Goal: Information Seeking & Learning: Compare options

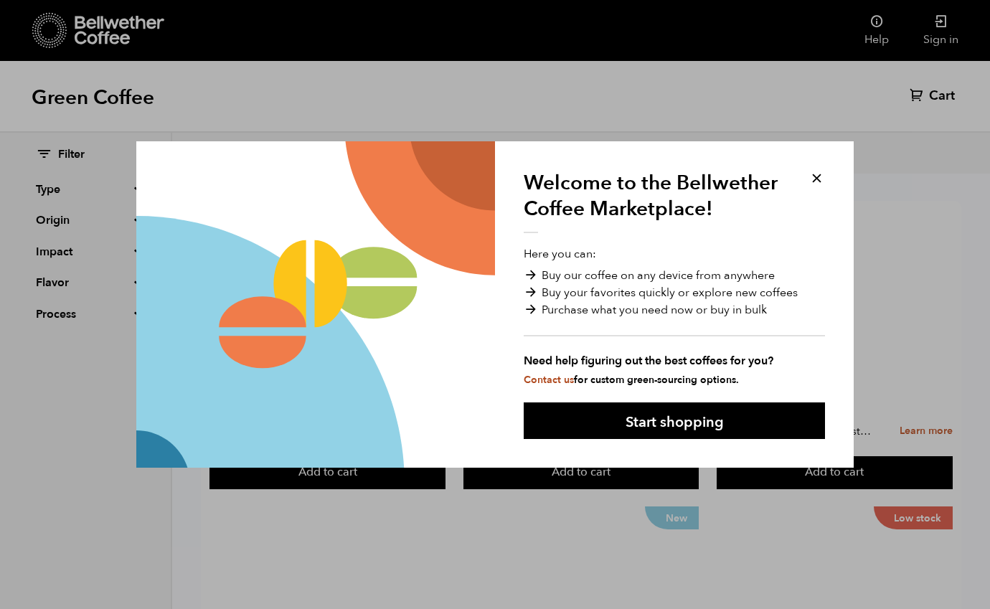
scroll to position [72, 0]
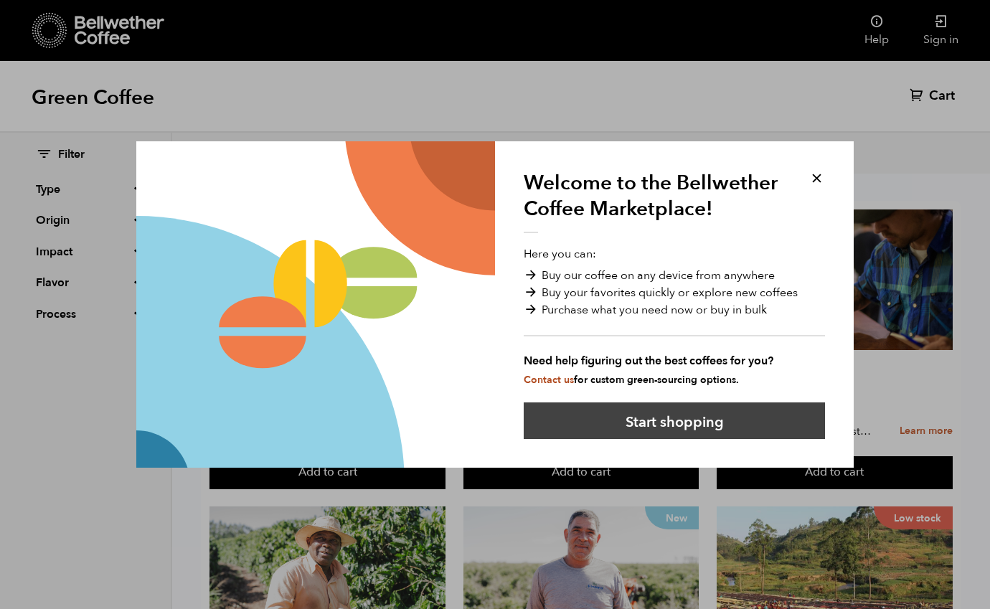
click at [577, 415] on button "Start shopping" at bounding box center [674, 420] width 301 height 37
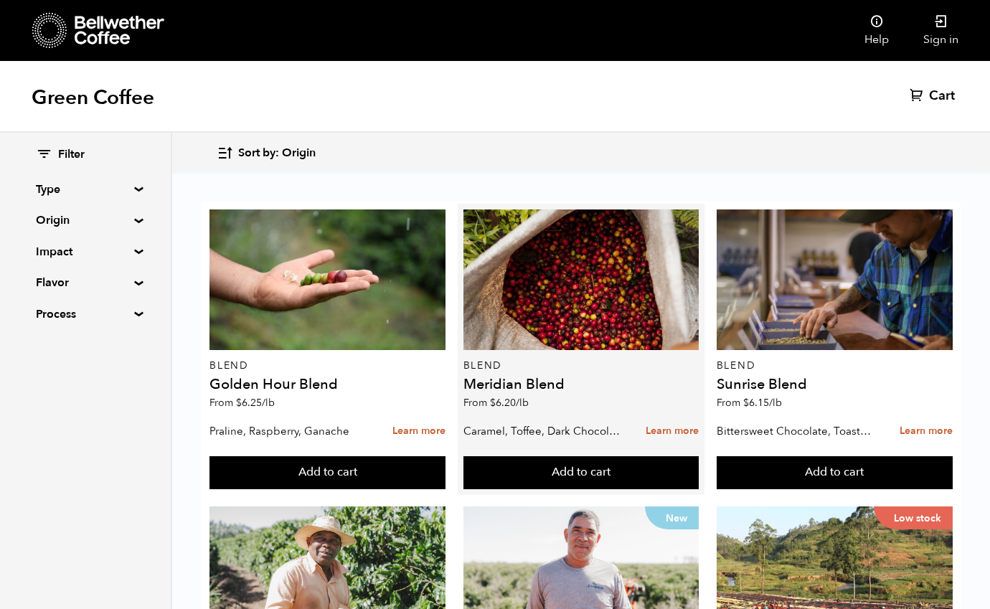
scroll to position [0, 0]
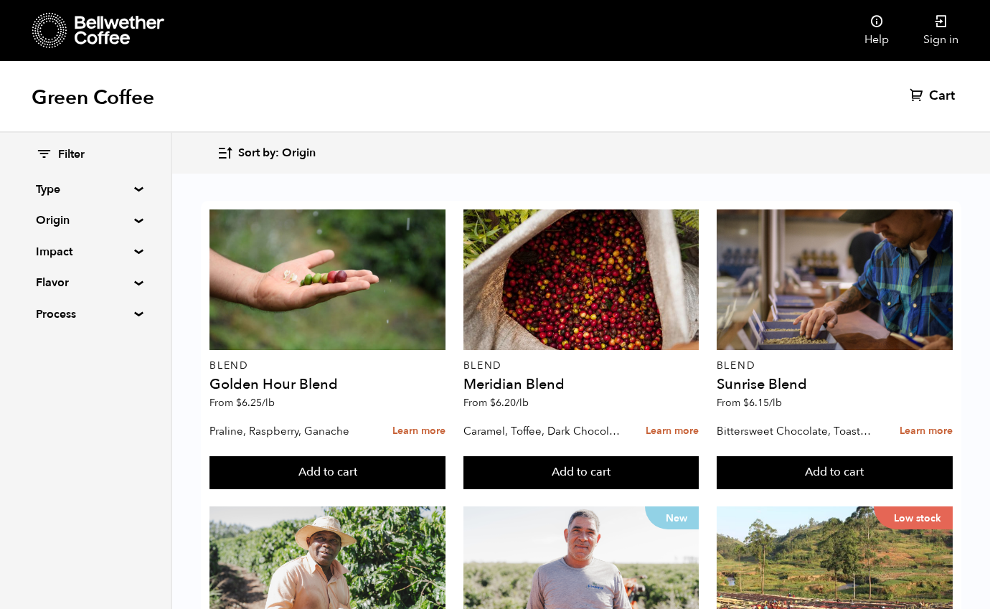
click at [135, 221] on summary "Origin" at bounding box center [85, 220] width 99 height 17
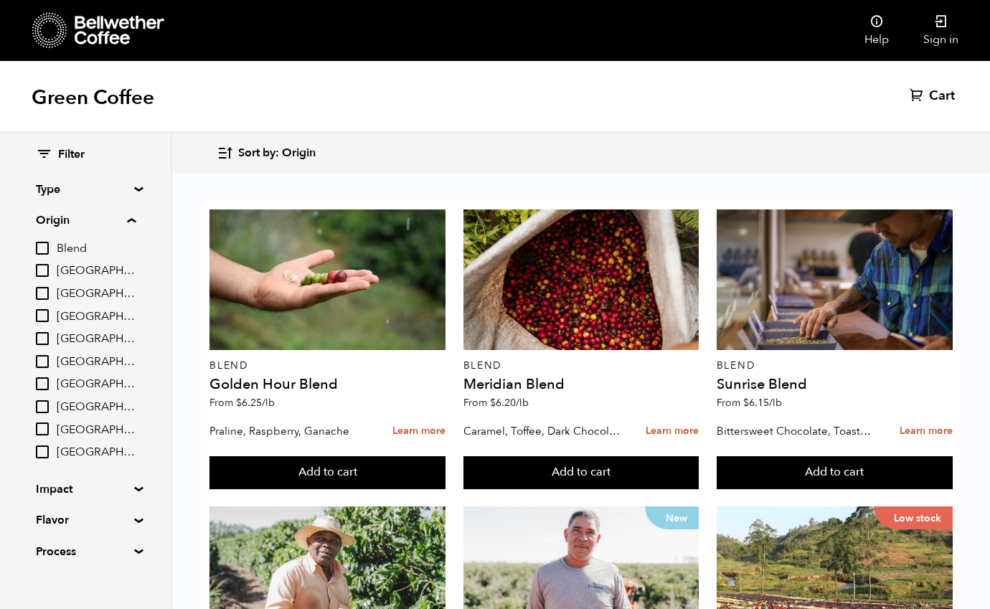
click at [42, 251] on input "Blend" at bounding box center [42, 248] width 13 height 13
checkbox input "true"
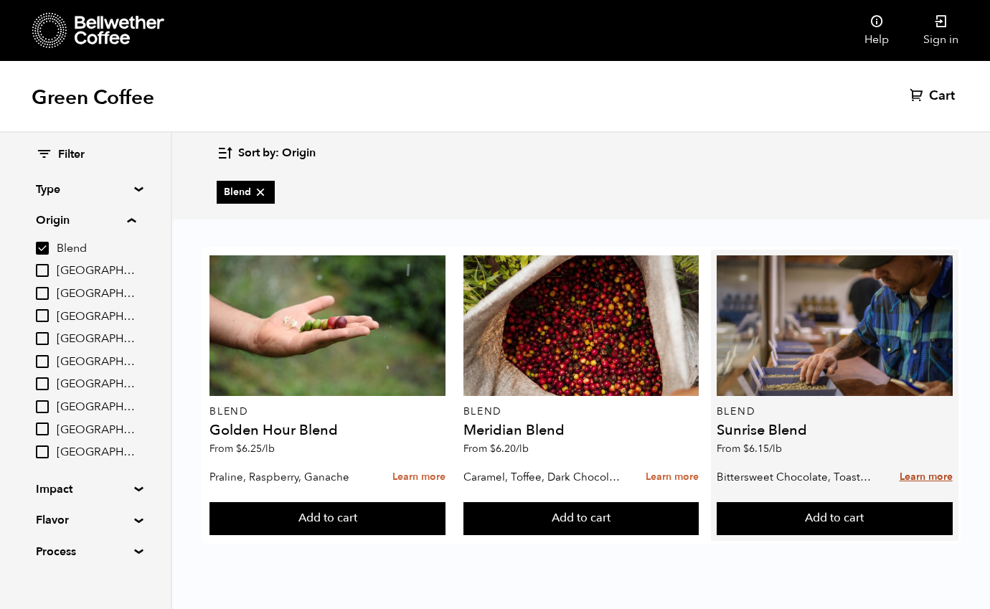
click at [915, 476] on link "Learn more" at bounding box center [926, 477] width 53 height 31
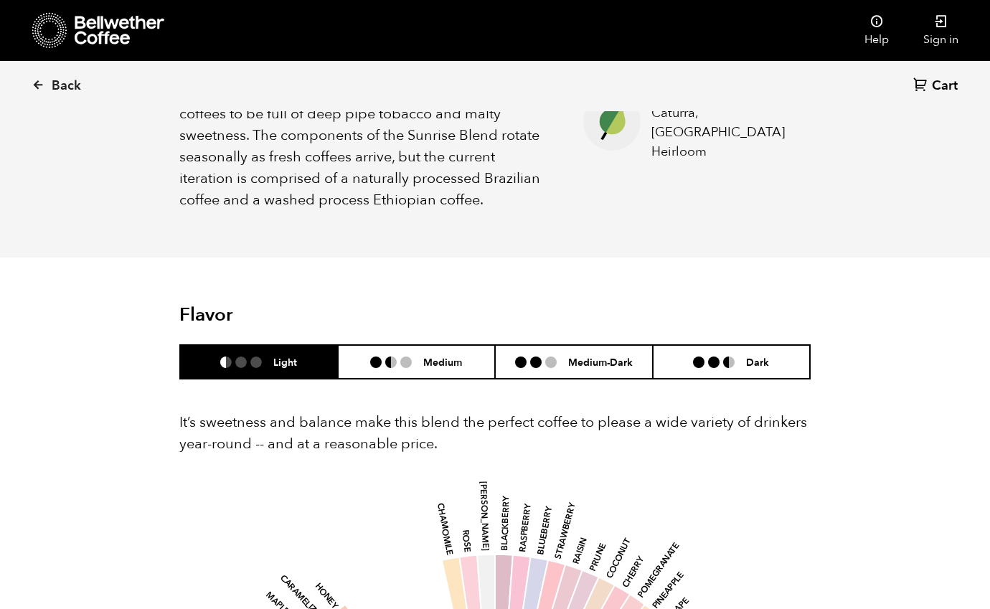
scroll to position [705, 0]
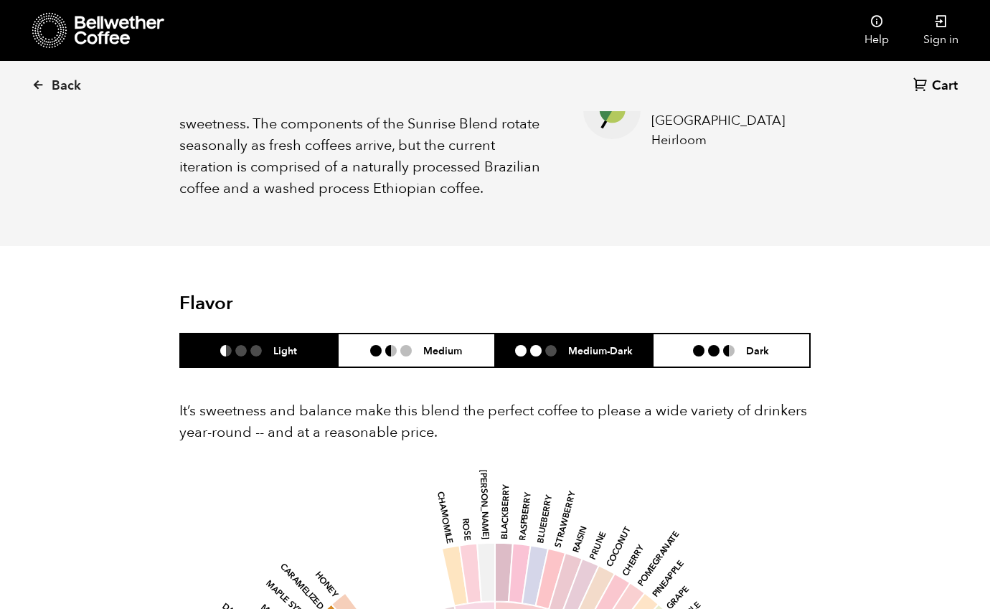
click at [545, 345] on li at bounding box center [550, 350] width 11 height 11
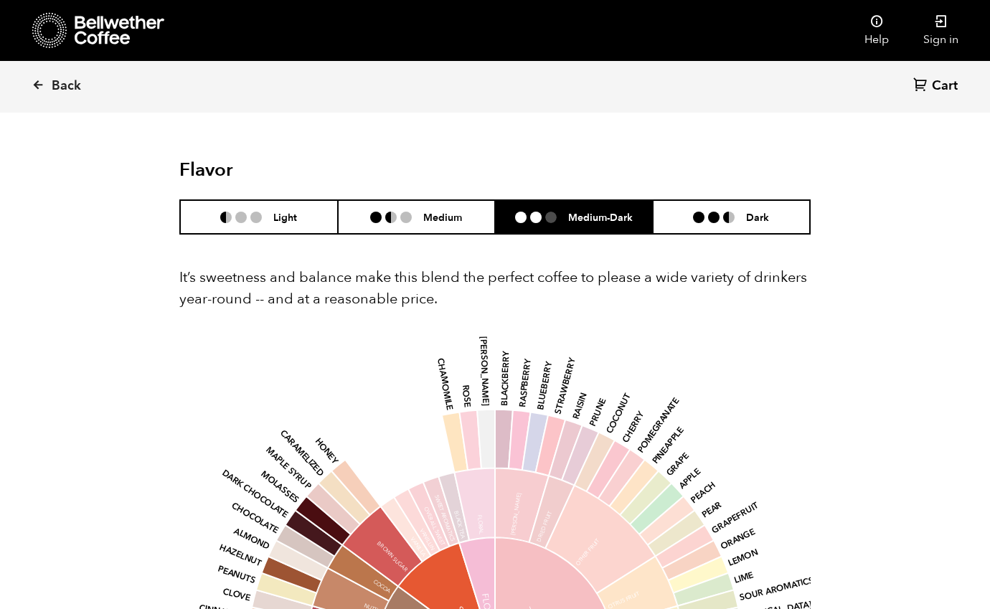
scroll to position [837, 0]
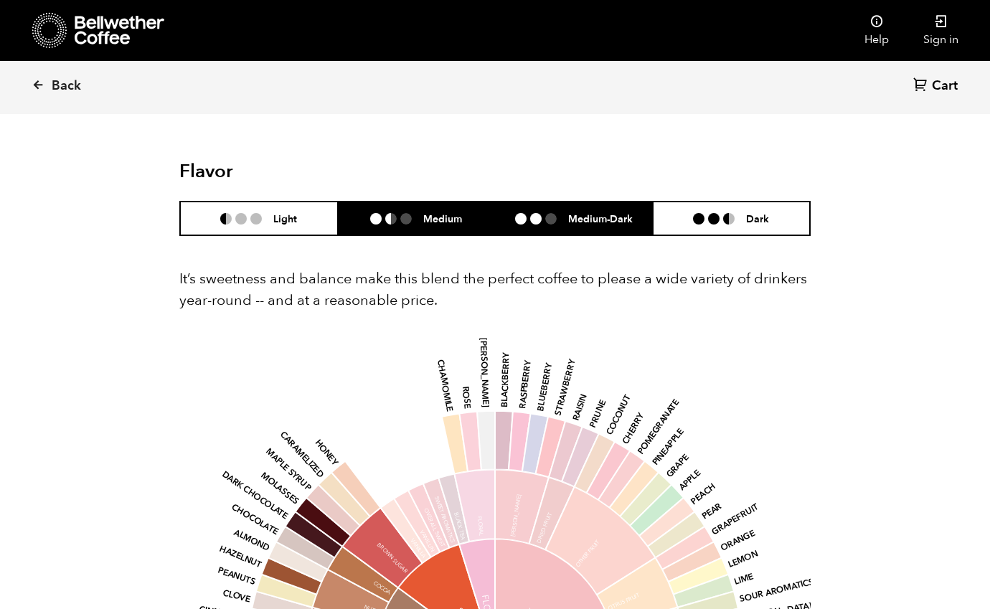
click at [426, 212] on h6 "Medium" at bounding box center [442, 218] width 39 height 12
click at [531, 213] on li at bounding box center [535, 218] width 11 height 11
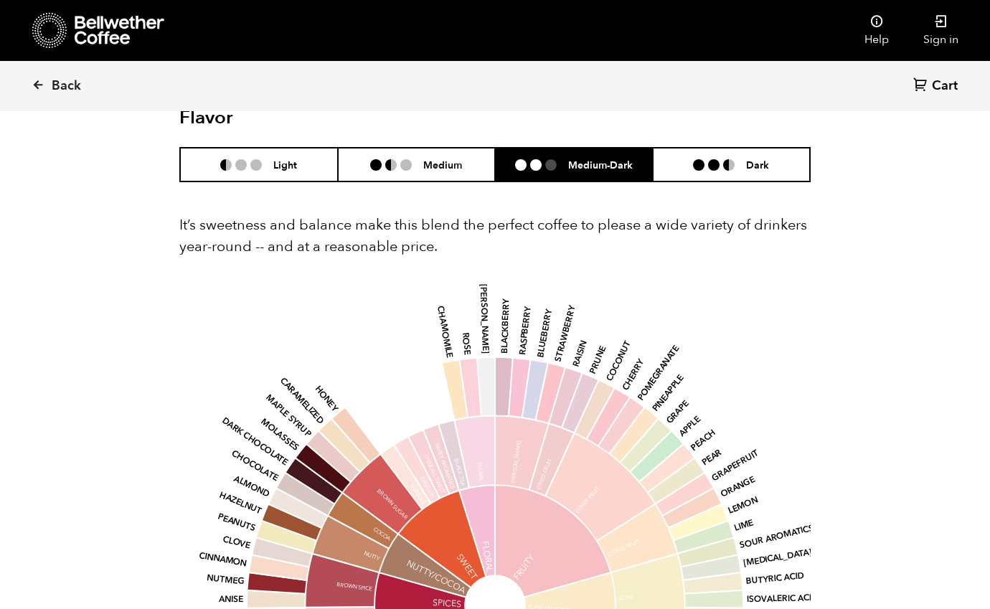
scroll to position [872, 0]
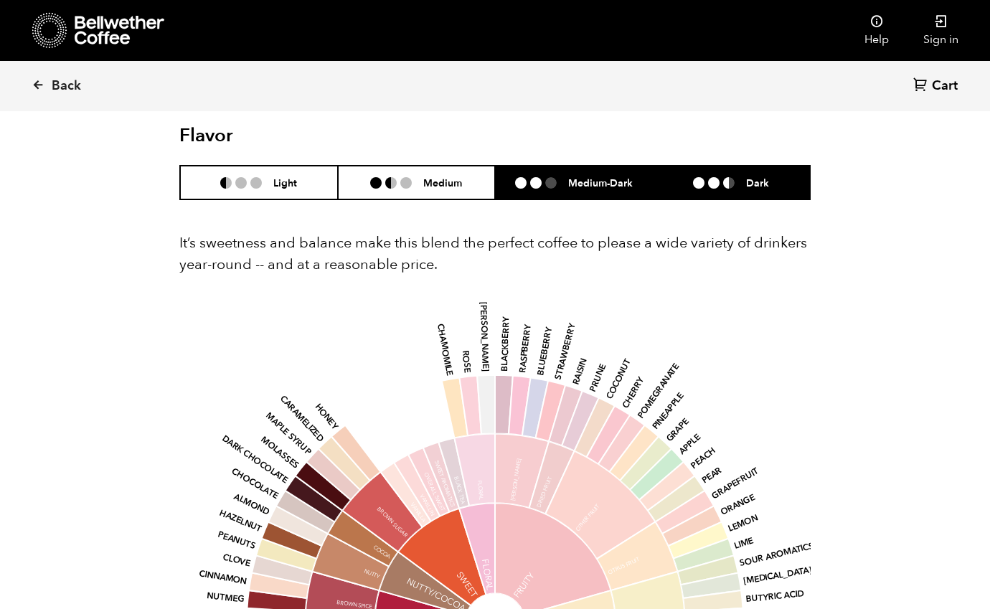
click at [697, 172] on li "Dark" at bounding box center [732, 183] width 158 height 34
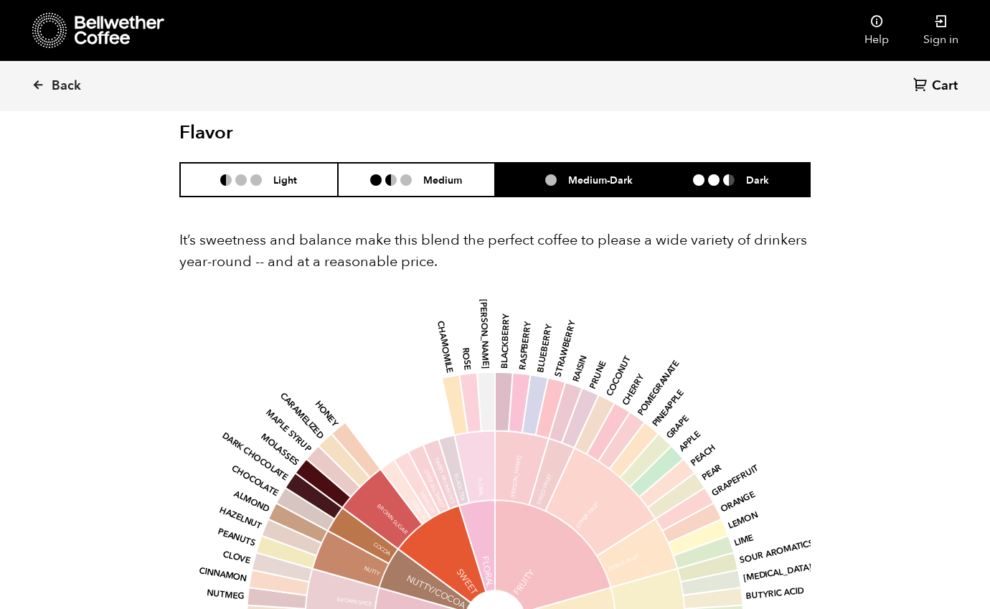
scroll to position [877, 0]
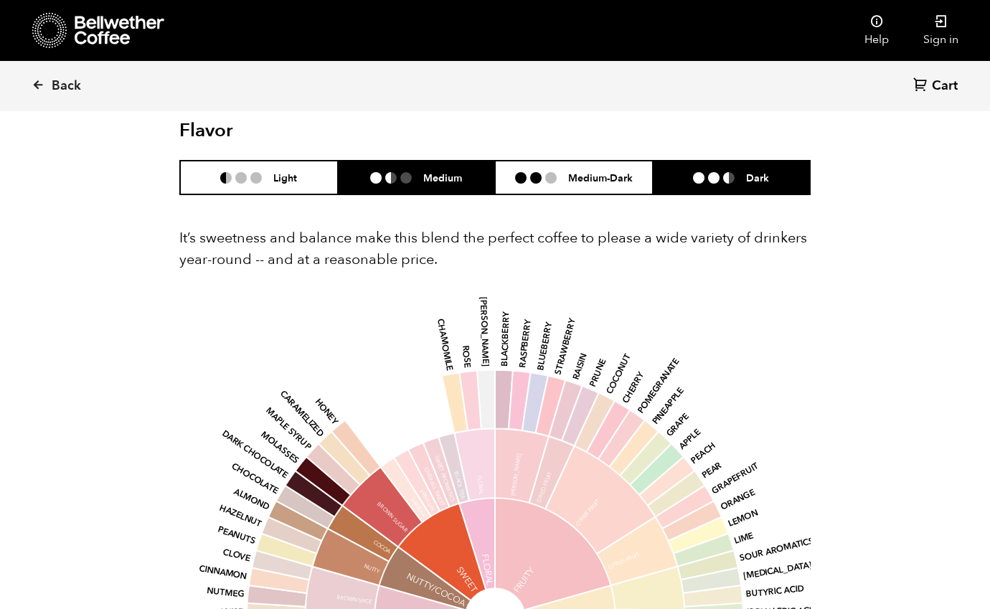
click at [433, 184] on li "Medium" at bounding box center [417, 178] width 158 height 34
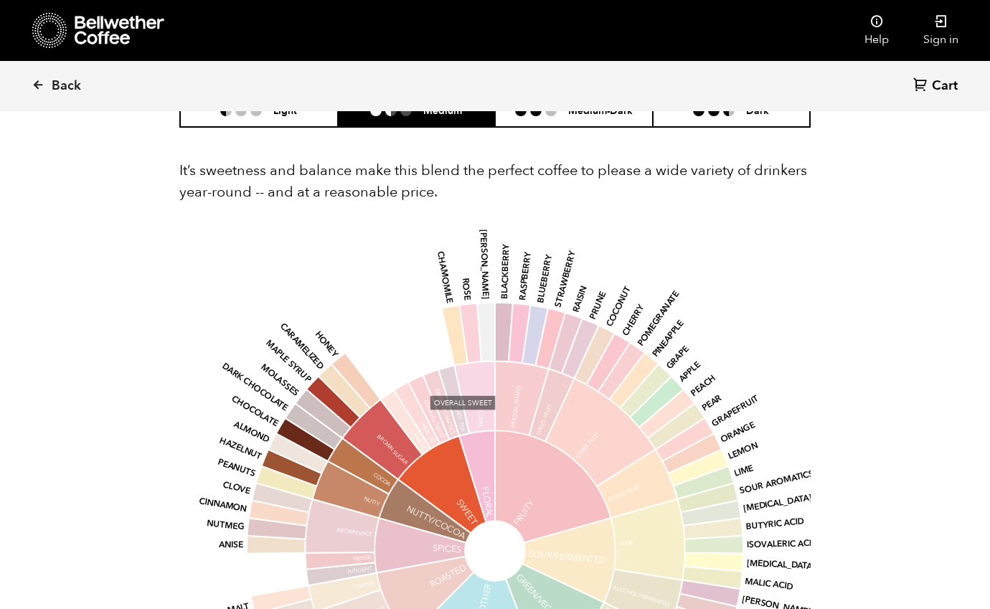
scroll to position [930, 0]
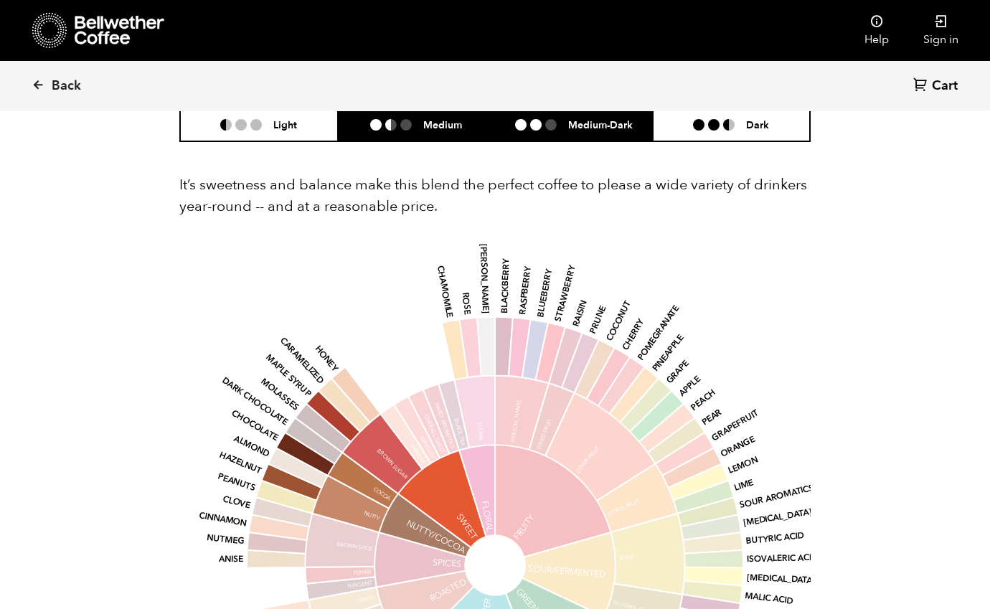
click at [547, 119] on li at bounding box center [550, 124] width 11 height 11
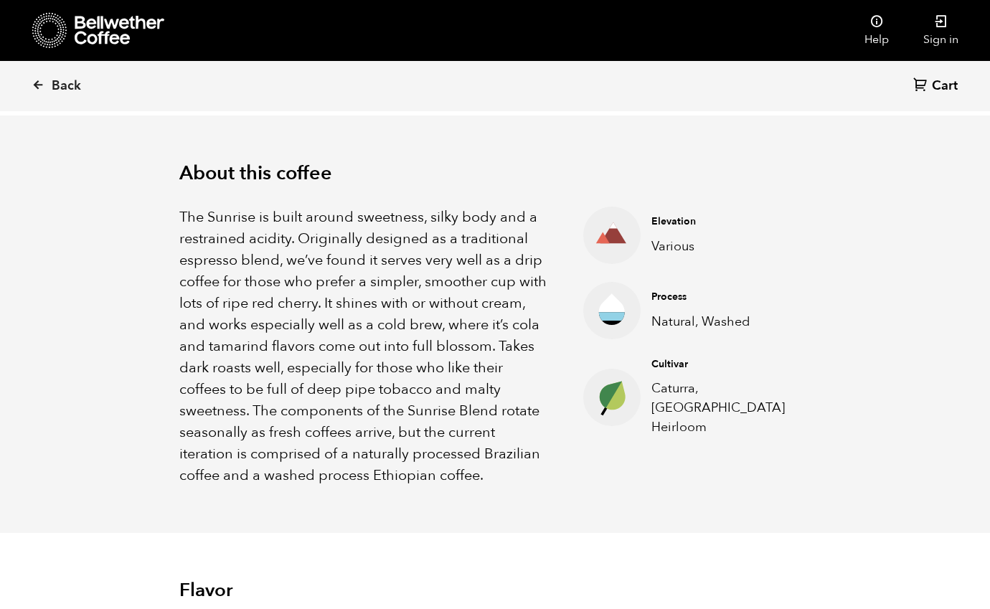
scroll to position [428, 0]
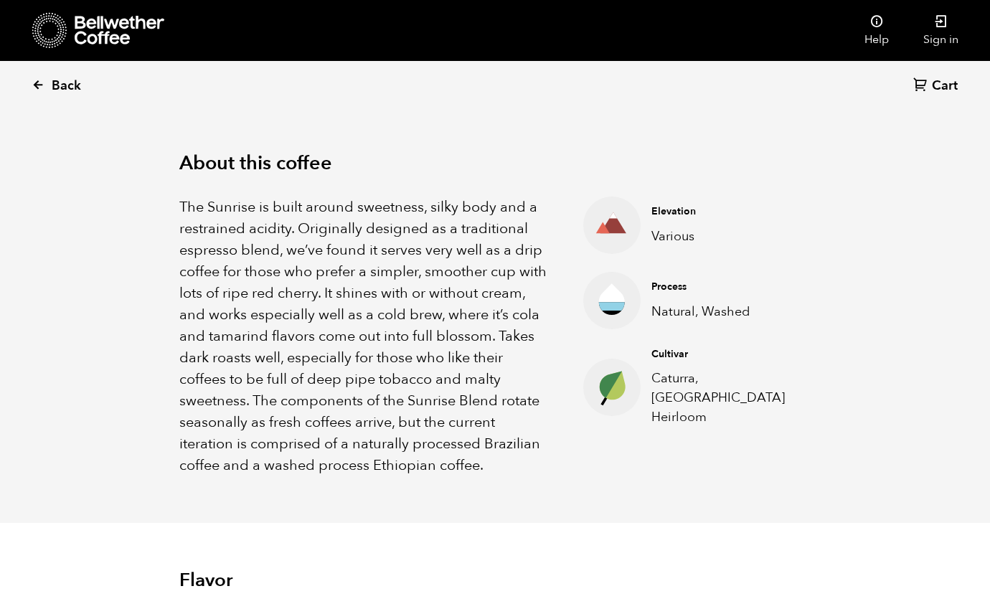
click at [61, 88] on span "Back" at bounding box center [66, 85] width 29 height 17
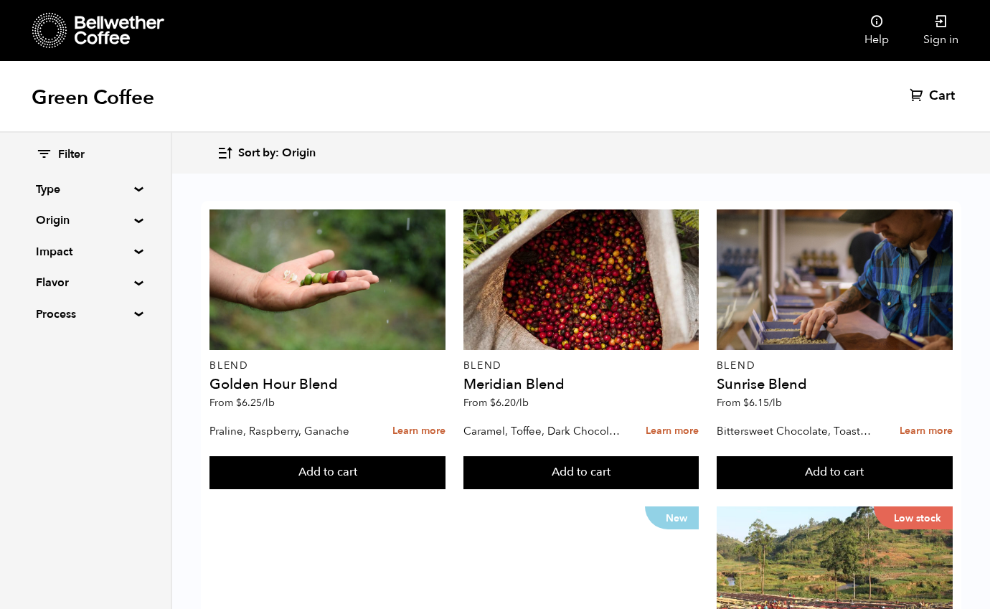
scroll to position [72, 0]
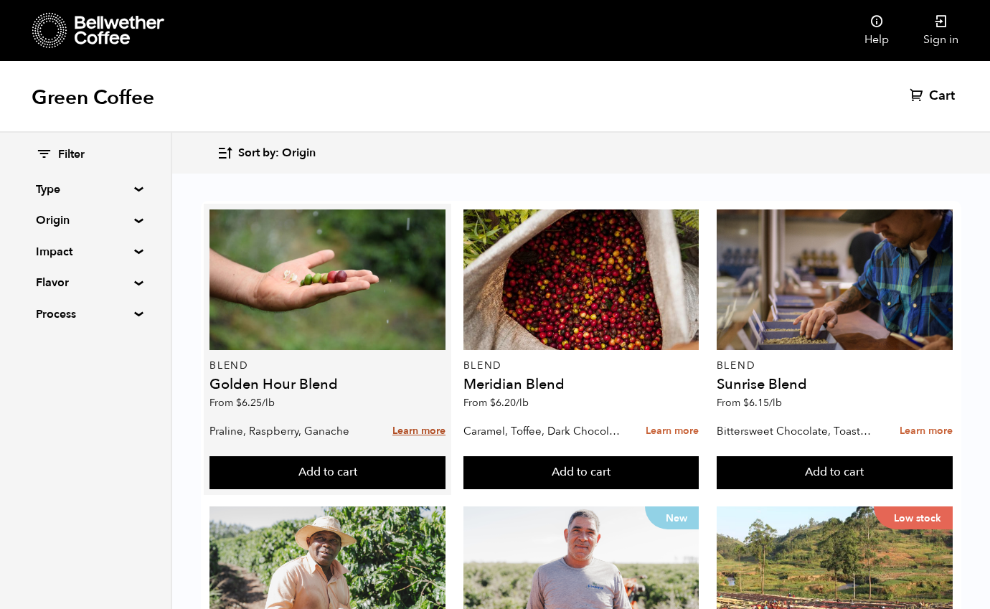
click at [402, 416] on link "Learn more" at bounding box center [418, 431] width 53 height 31
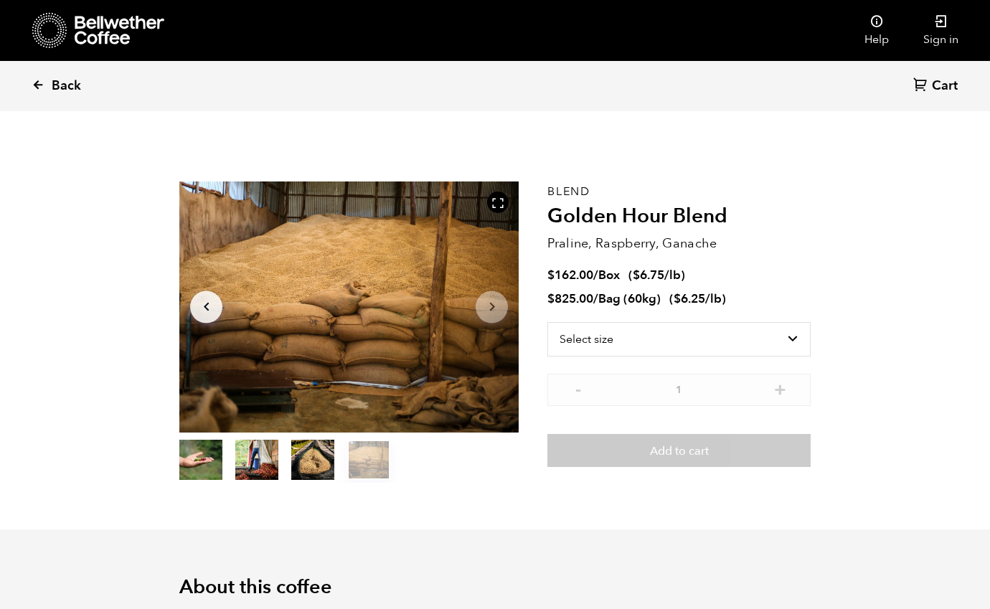
click at [41, 81] on icon at bounding box center [38, 84] width 13 height 13
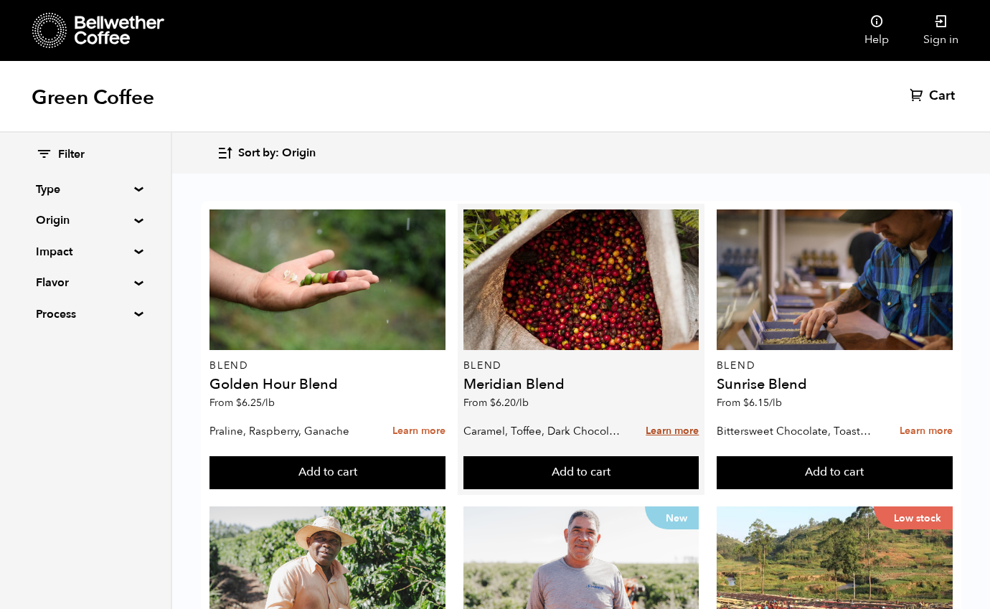
click at [674, 433] on link "Learn more" at bounding box center [672, 431] width 53 height 31
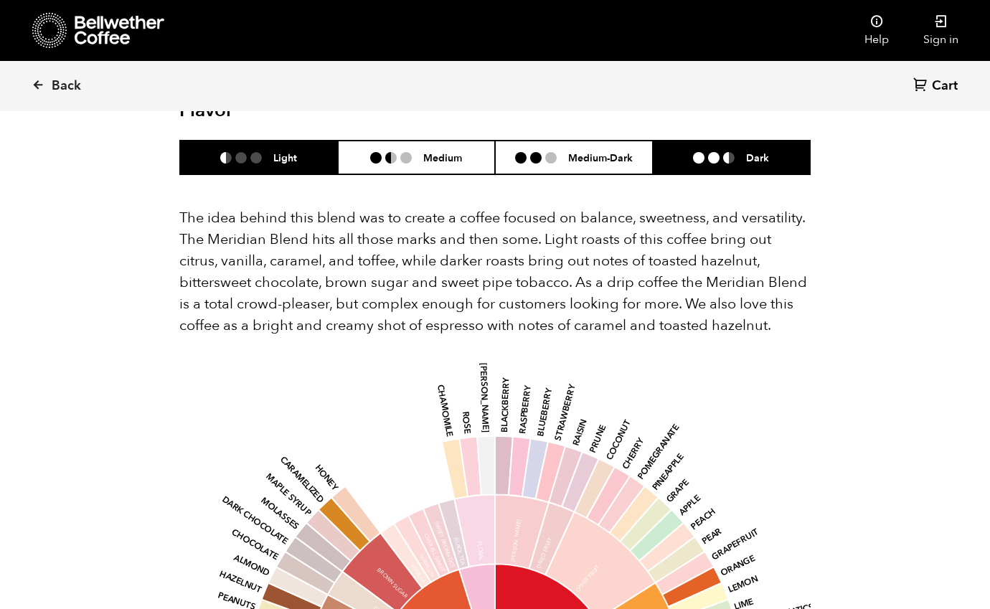
scroll to position [866, 0]
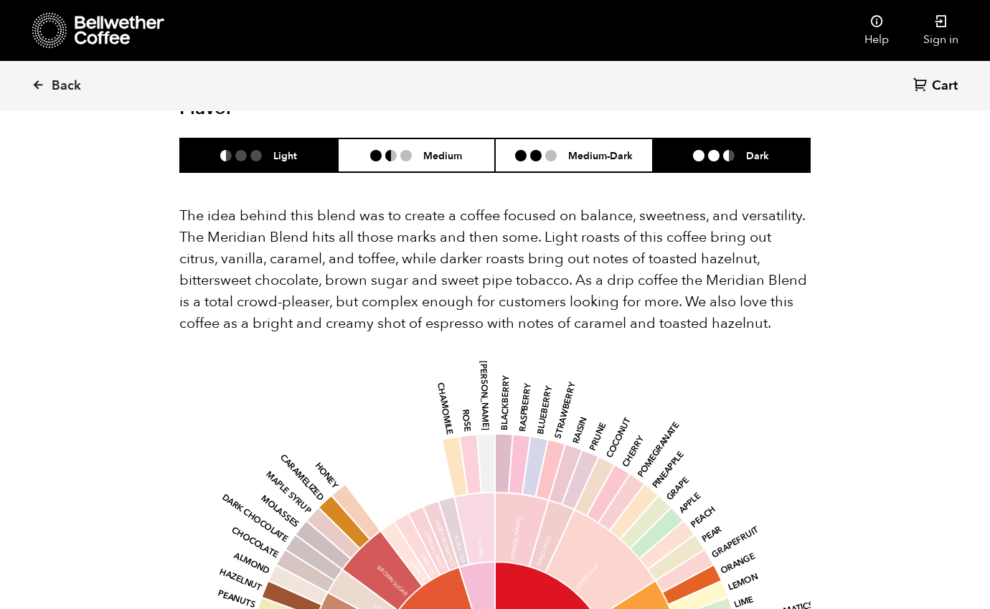
click at [730, 150] on li at bounding box center [728, 155] width 11 height 11
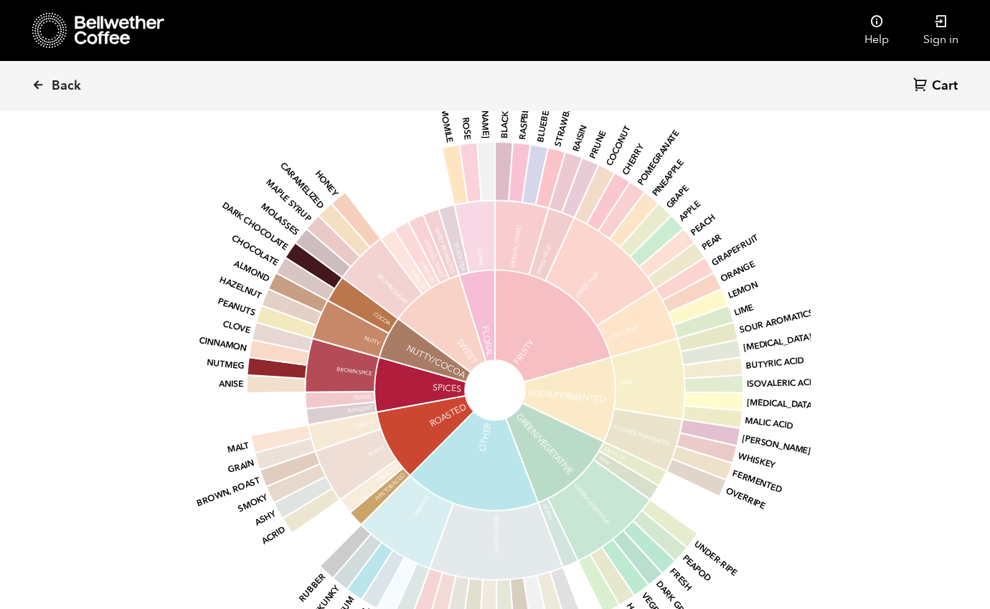
scroll to position [1161, 0]
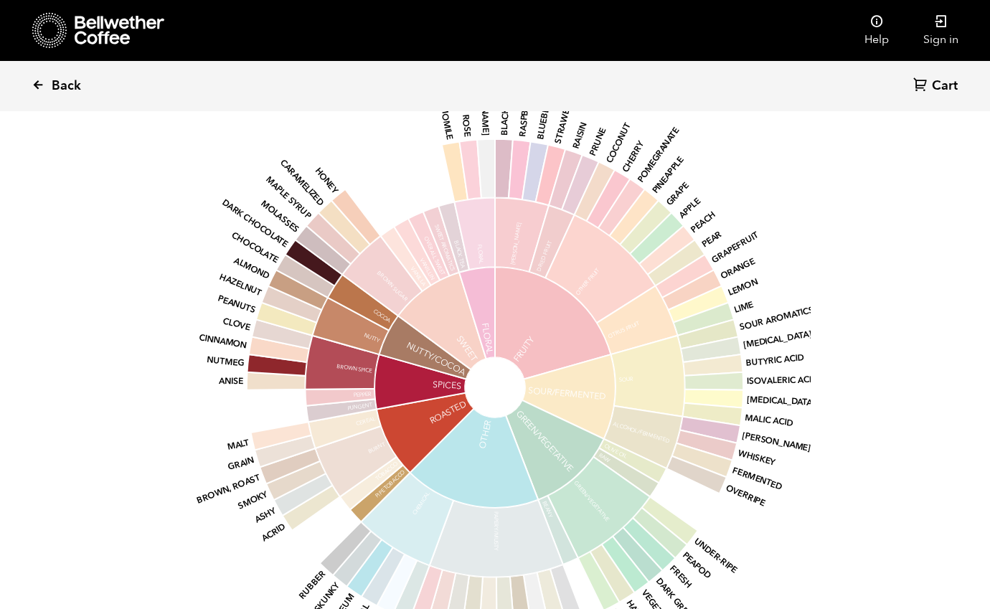
click at [47, 85] on link "Back" at bounding box center [76, 86] width 89 height 49
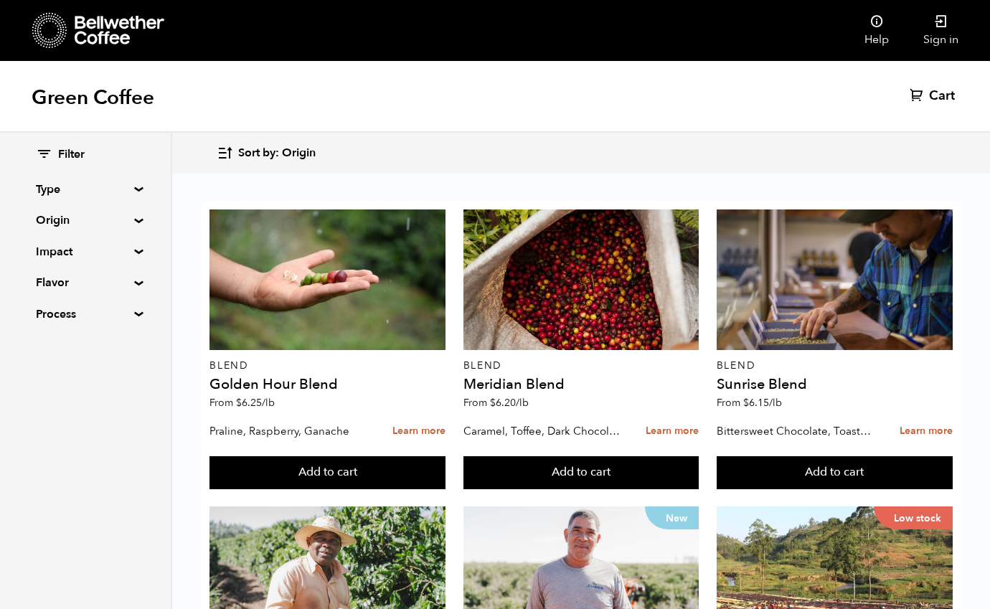
click at [135, 310] on summary "Process" at bounding box center [85, 314] width 99 height 17
click at [136, 310] on summary "Process" at bounding box center [86, 314] width 100 height 17
click at [133, 281] on summary "Flavor" at bounding box center [85, 282] width 99 height 17
click at [133, 281] on summary "Flavor" at bounding box center [86, 282] width 100 height 17
click at [131, 278] on div "Filter Type Blend Single Origin Decaf Seasonal Year Round Origin Blend Brazil B…" at bounding box center [85, 235] width 171 height 204
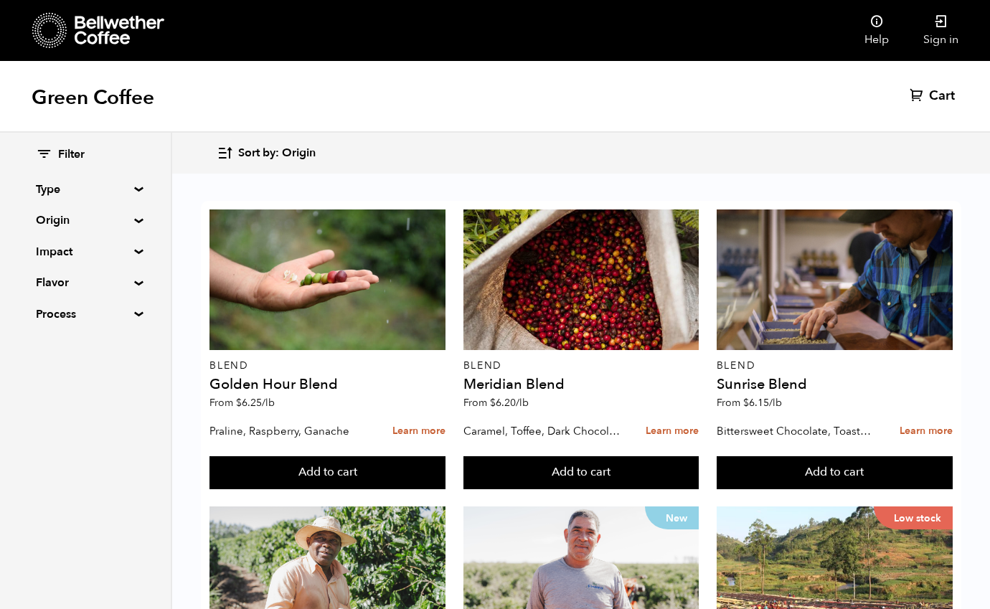
click at [133, 279] on summary "Flavor" at bounding box center [85, 282] width 99 height 17
click at [42, 308] on input "Chocolate" at bounding box center [42, 310] width 13 height 13
checkbox input "true"
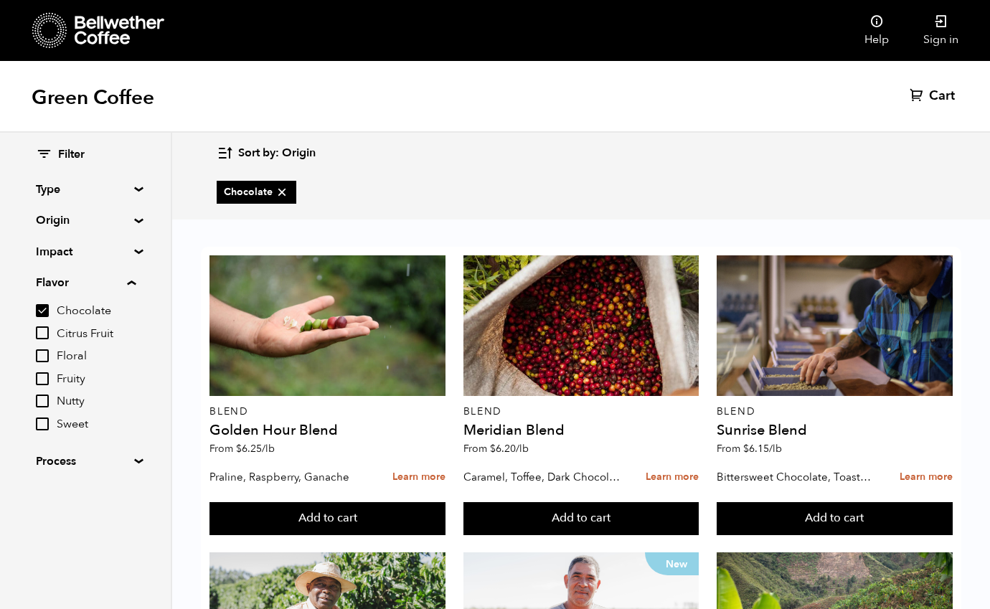
click at [41, 354] on input "Floral" at bounding box center [42, 355] width 13 height 13
checkbox input "true"
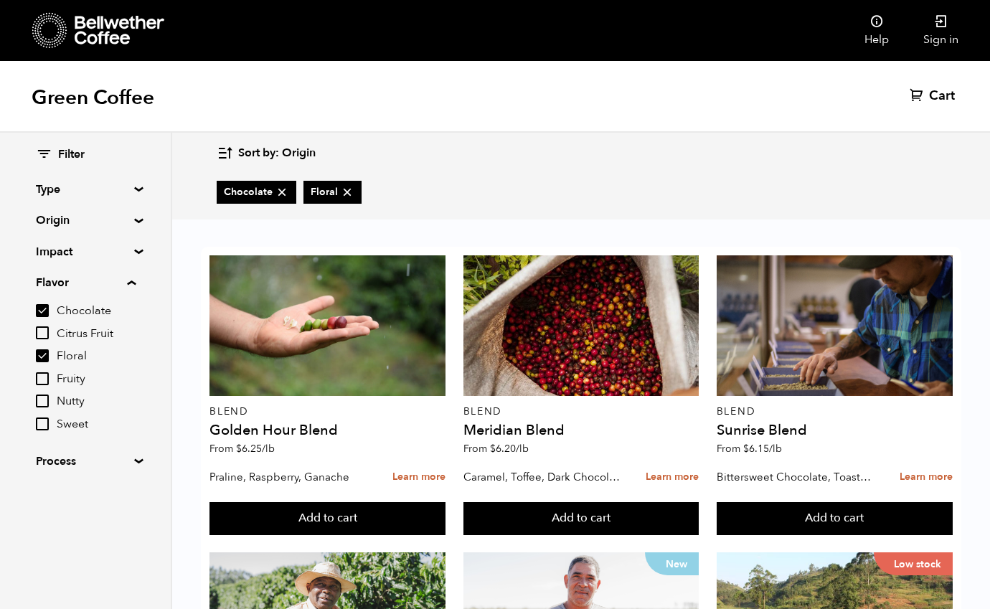
click at [43, 375] on input "Fruity" at bounding box center [42, 378] width 13 height 13
click at [44, 374] on input "Fruity" at bounding box center [42, 378] width 13 height 13
checkbox input "false"
click at [43, 354] on input "Floral" at bounding box center [42, 355] width 13 height 13
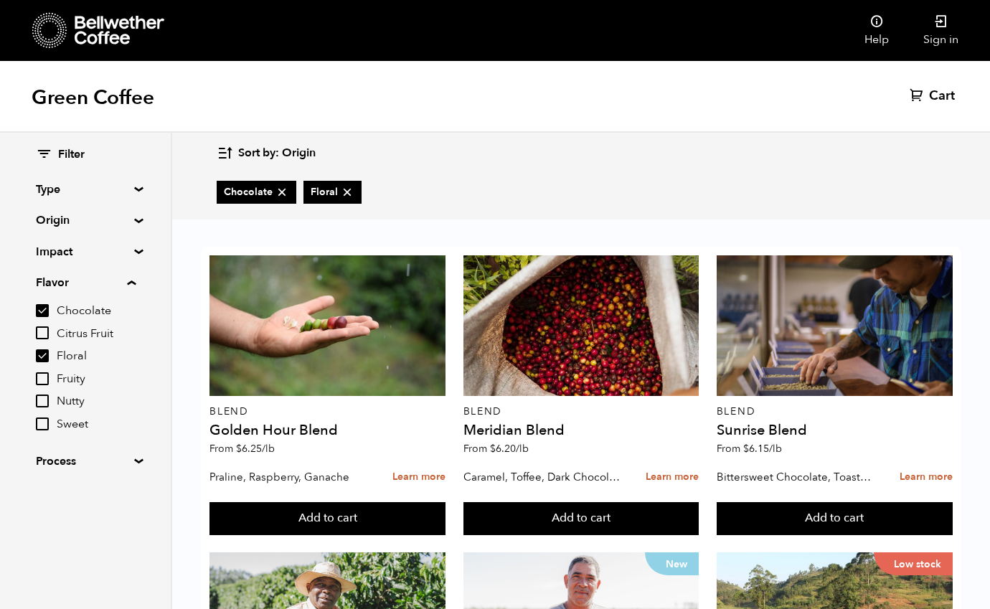
checkbox input "false"
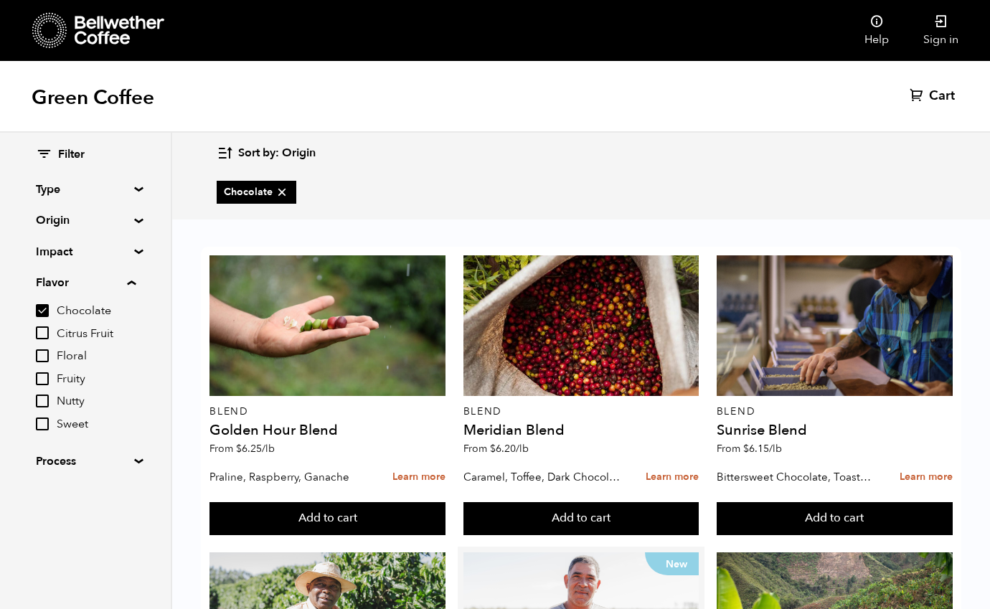
scroll to position [235, 0]
click at [43, 306] on input "Chocolate" at bounding box center [42, 310] width 13 height 13
checkbox input "false"
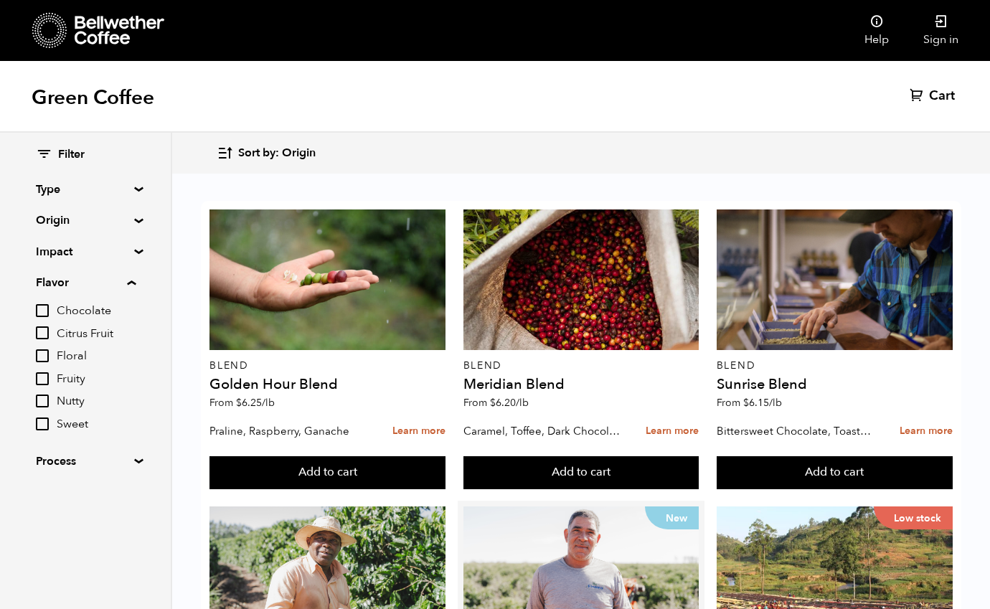
scroll to position [47, 0]
click at [136, 216] on div "Filter Type Blend Single Origin Decaf Seasonal Year Round Origin Blend Brazil B…" at bounding box center [85, 308] width 171 height 351
click at [133, 220] on summary "Origin" at bounding box center [85, 220] width 99 height 17
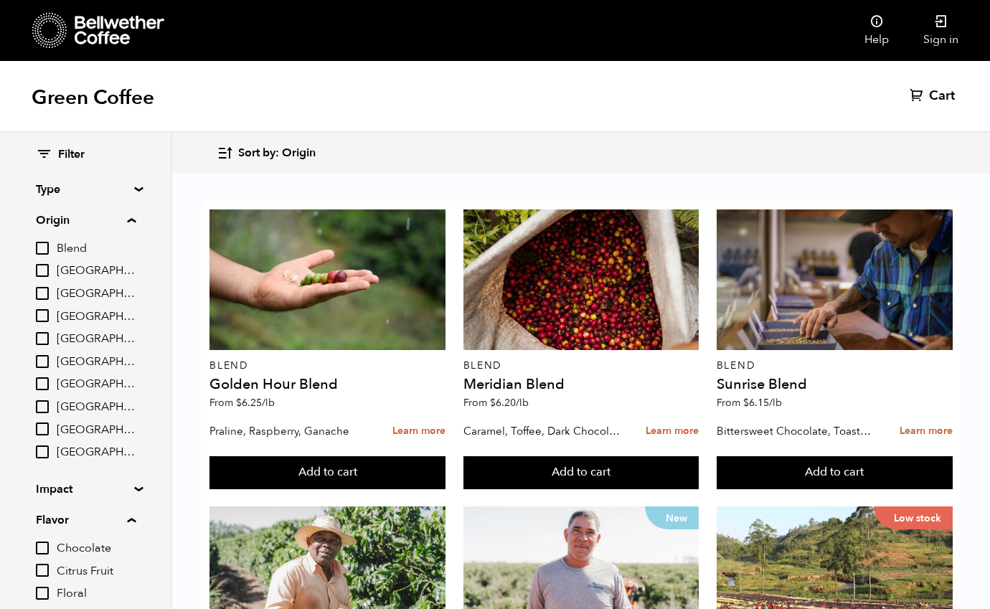
click at [47, 400] on input "[GEOGRAPHIC_DATA]" at bounding box center [42, 406] width 13 height 13
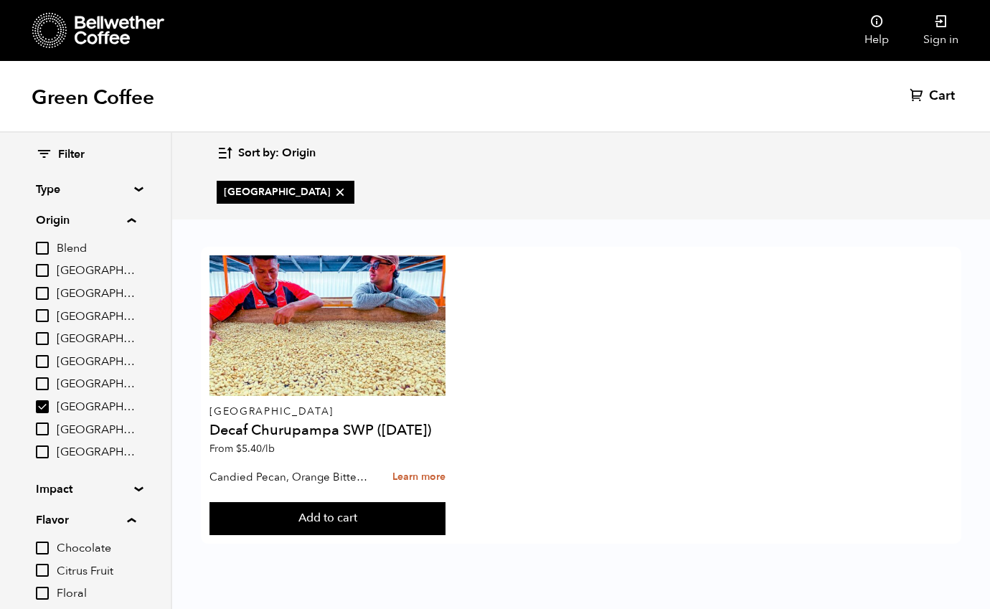
click at [47, 400] on input "[GEOGRAPHIC_DATA]" at bounding box center [42, 406] width 13 height 13
checkbox input "false"
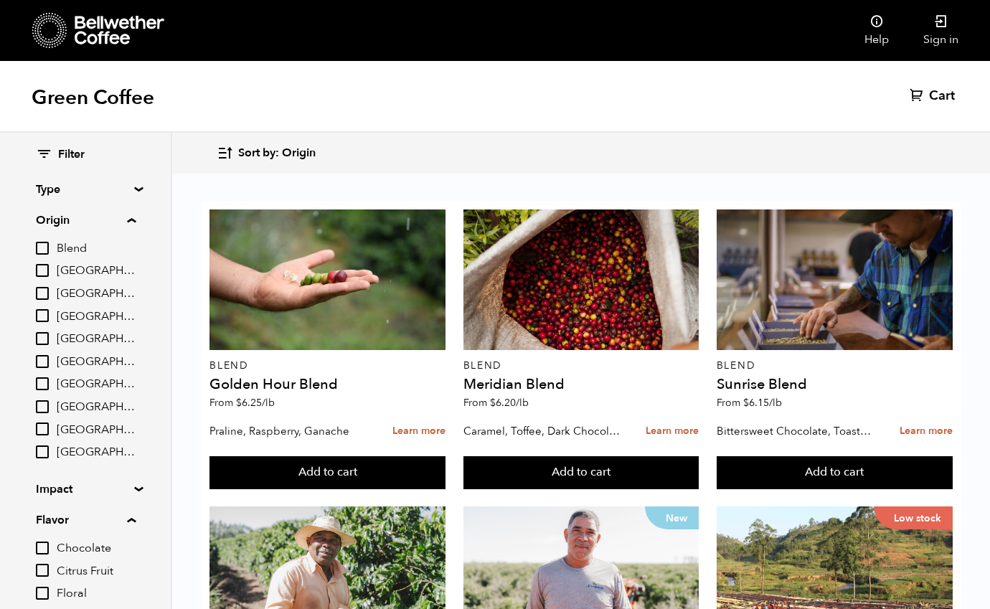
click at [47, 310] on input "[GEOGRAPHIC_DATA]" at bounding box center [42, 315] width 13 height 13
checkbox input "true"
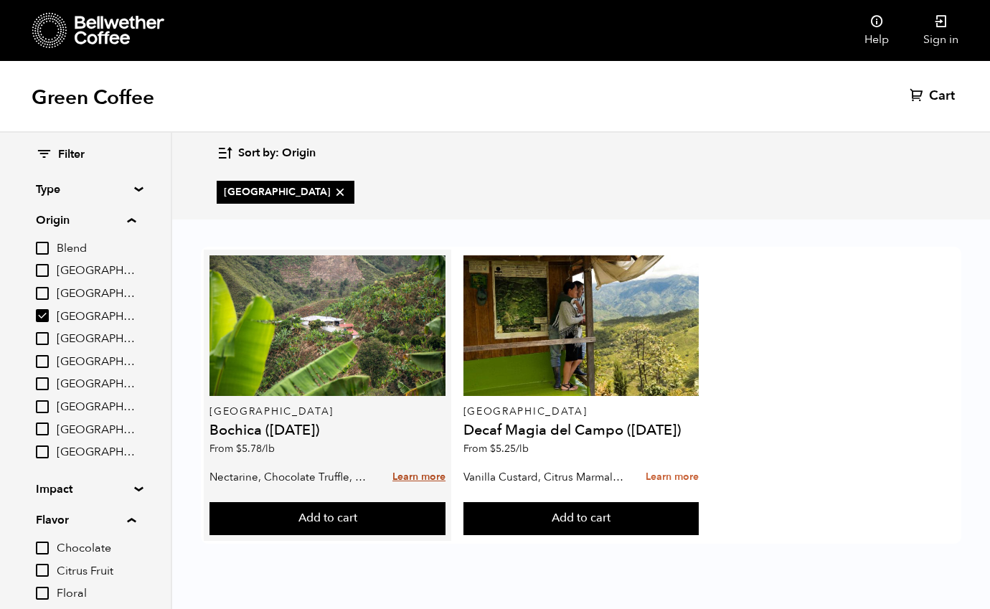
click at [427, 477] on link "Learn more" at bounding box center [418, 477] width 53 height 31
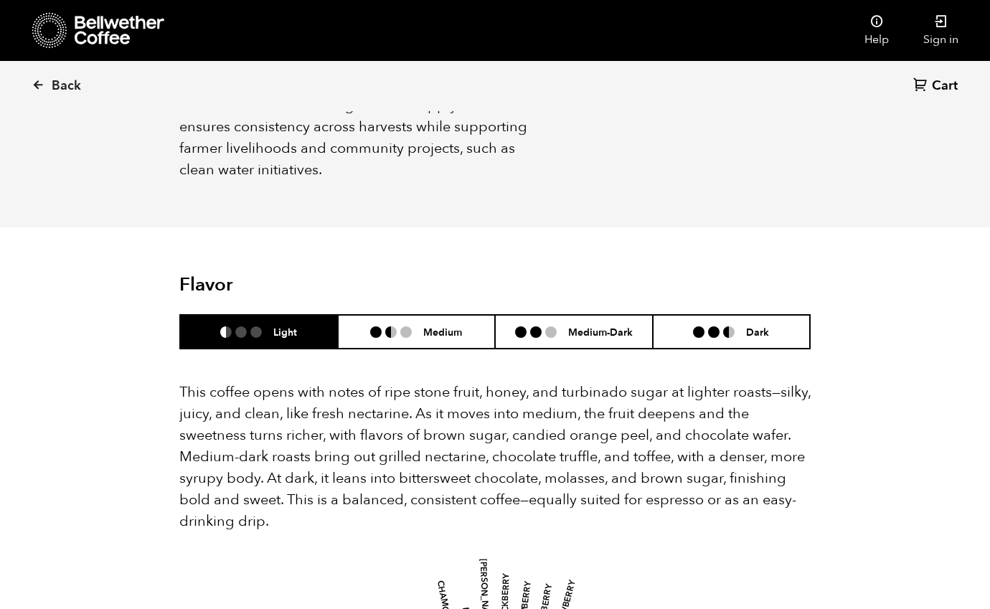
scroll to position [842, 0]
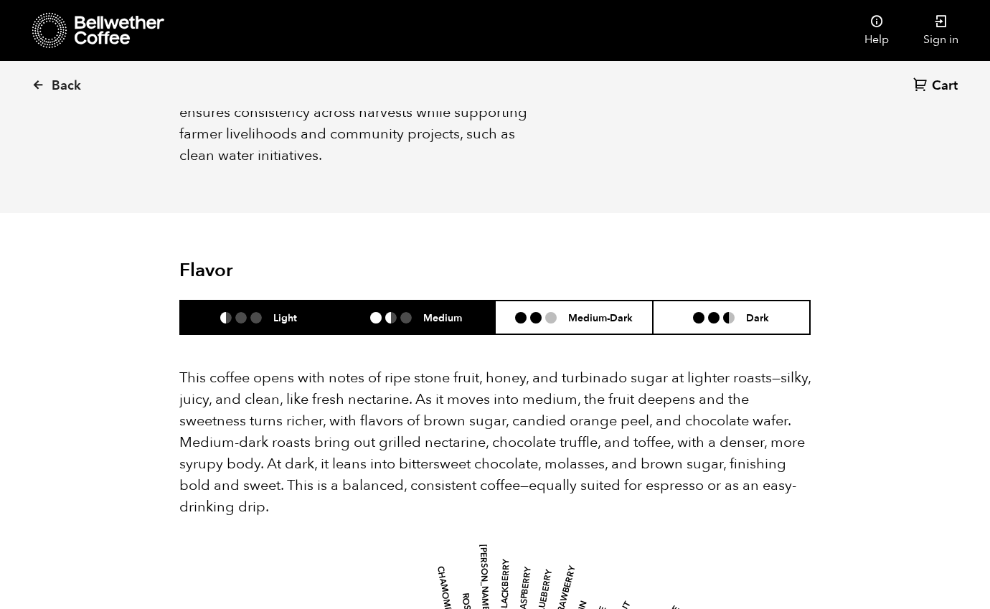
click at [458, 311] on h6 "Medium" at bounding box center [442, 317] width 39 height 12
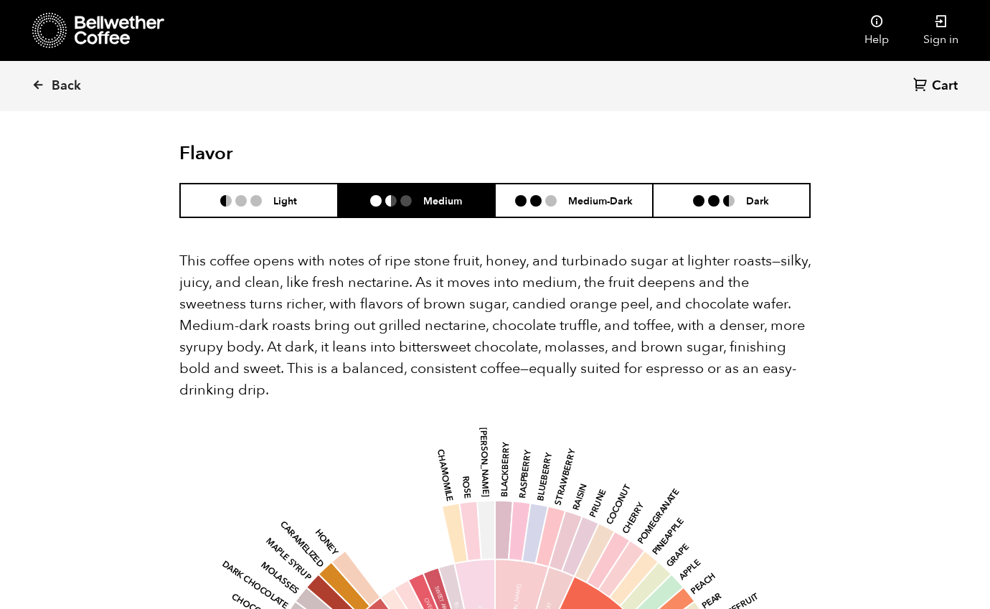
scroll to position [958, 0]
click at [600, 184] on li "Medium-Dark" at bounding box center [574, 201] width 158 height 34
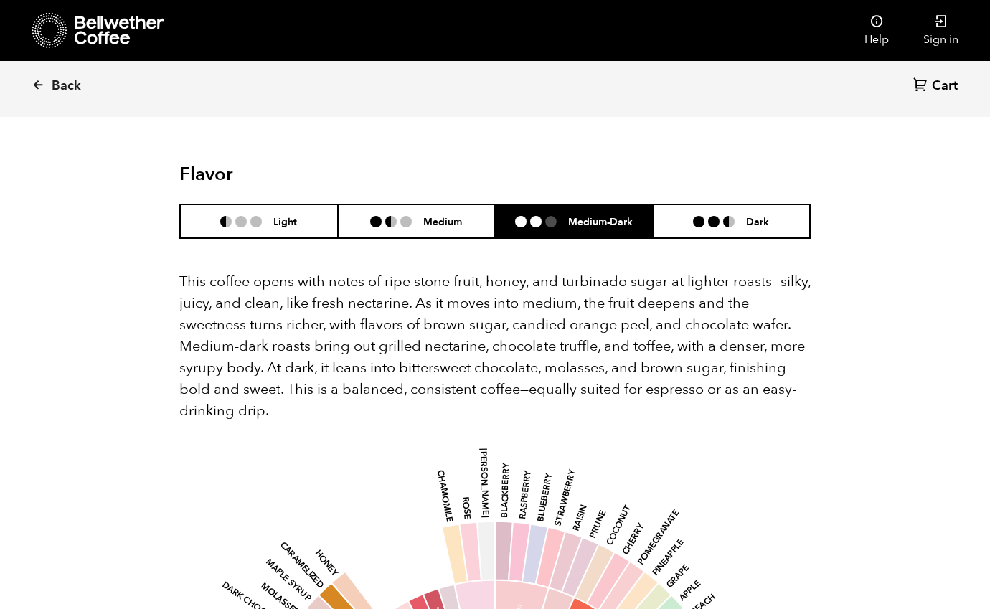
scroll to position [933, 0]
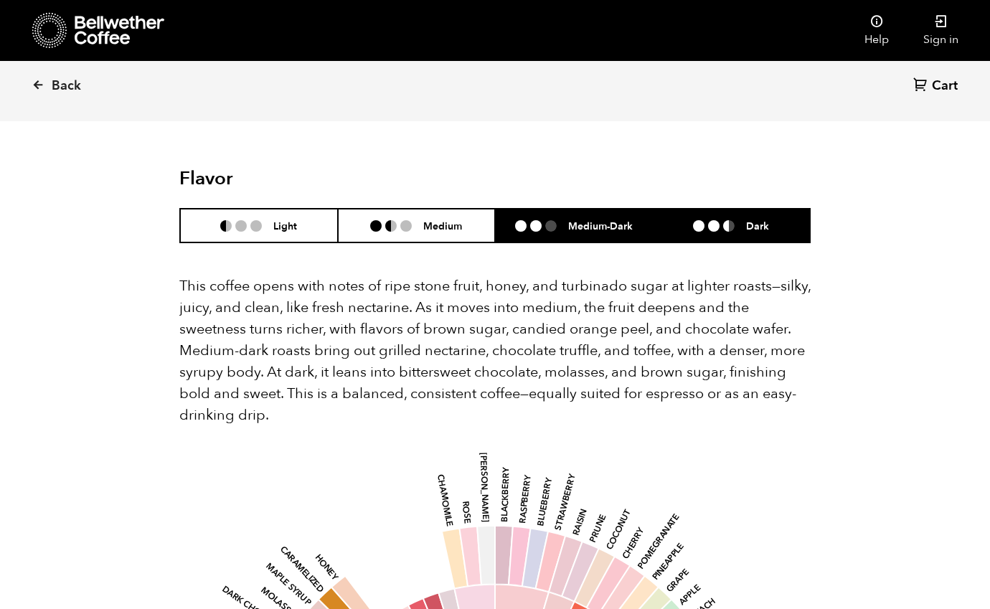
click at [736, 209] on li "Dark" at bounding box center [732, 226] width 158 height 34
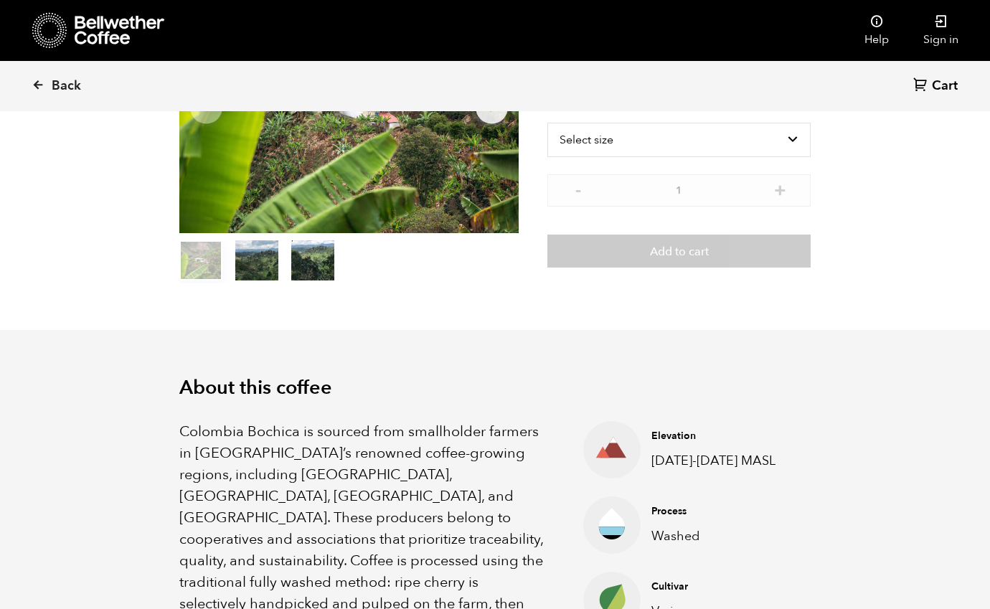
scroll to position [192, 0]
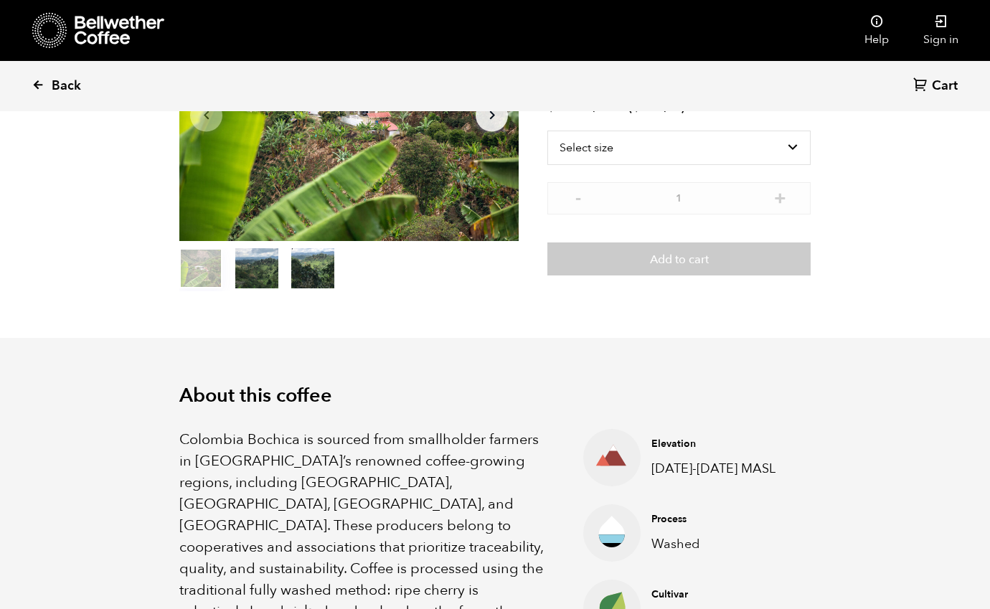
click at [39, 85] on icon at bounding box center [38, 84] width 13 height 13
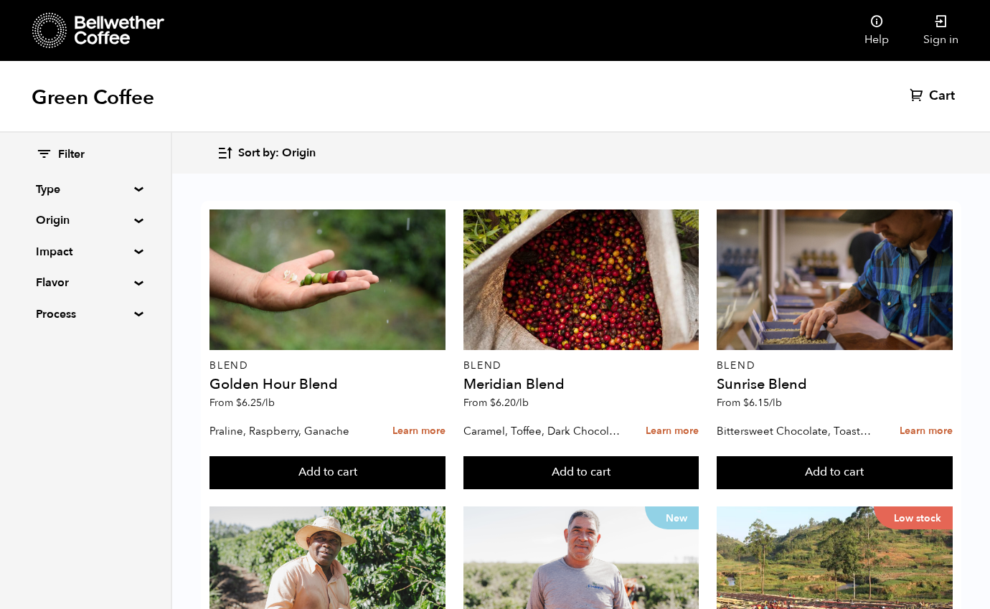
click at [134, 186] on summary "Type" at bounding box center [85, 189] width 99 height 17
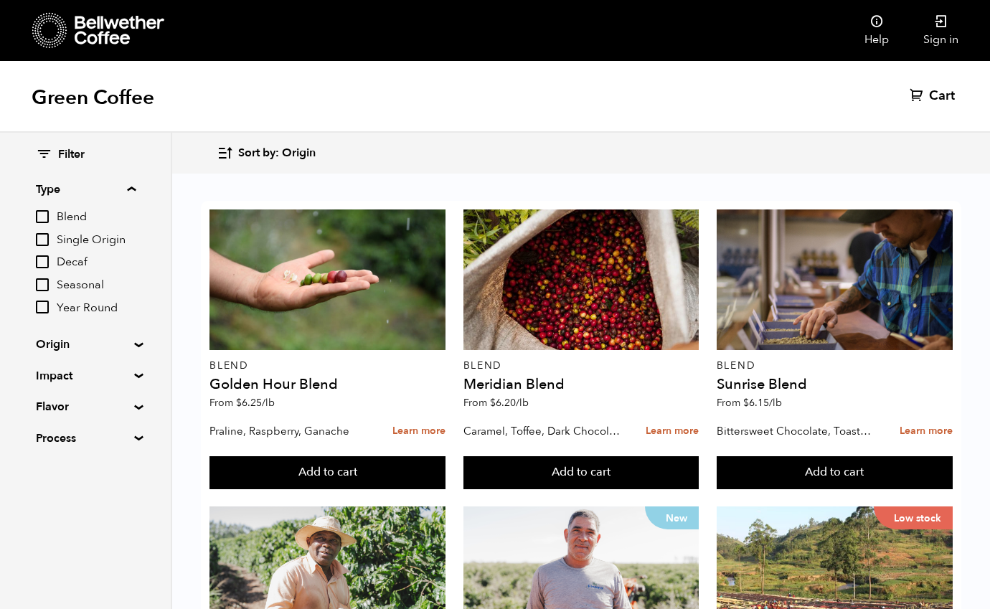
click at [134, 431] on summary "Process" at bounding box center [85, 438] width 99 height 17
click at [134, 431] on summary "Process" at bounding box center [86, 438] width 100 height 17
click at [134, 190] on summary "Type" at bounding box center [86, 189] width 100 height 17
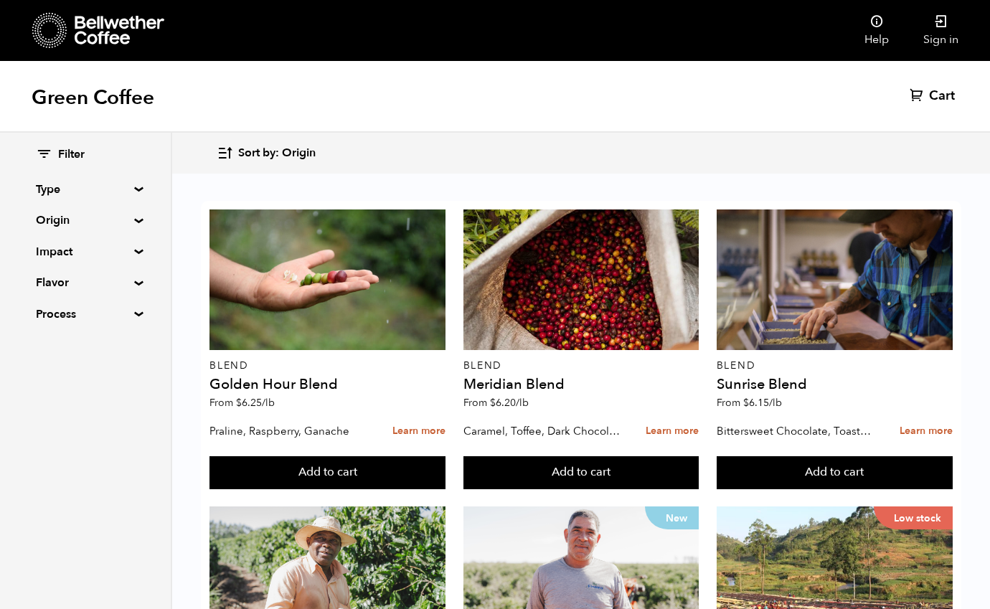
scroll to position [639, 0]
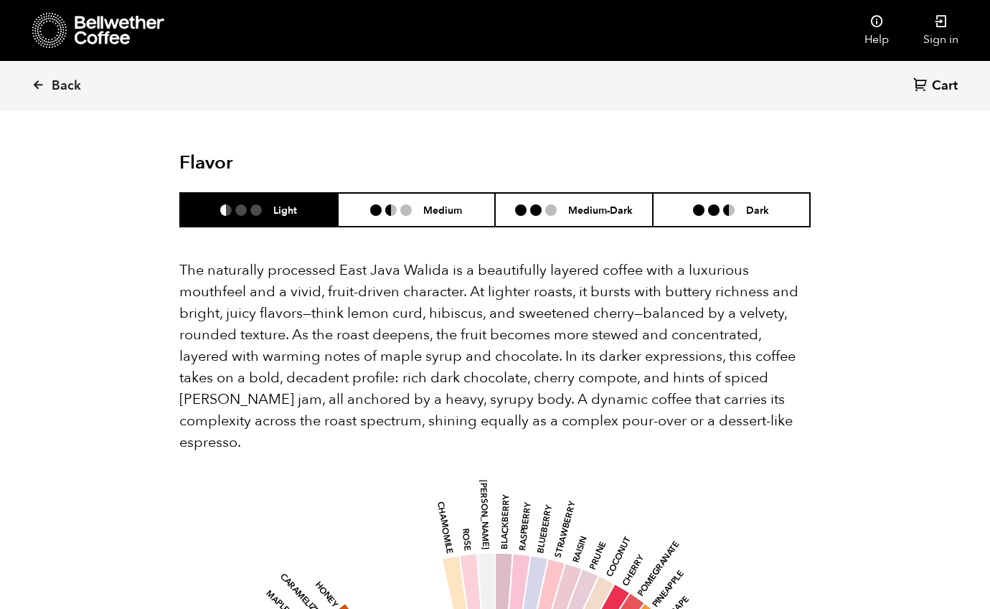
scroll to position [902, 0]
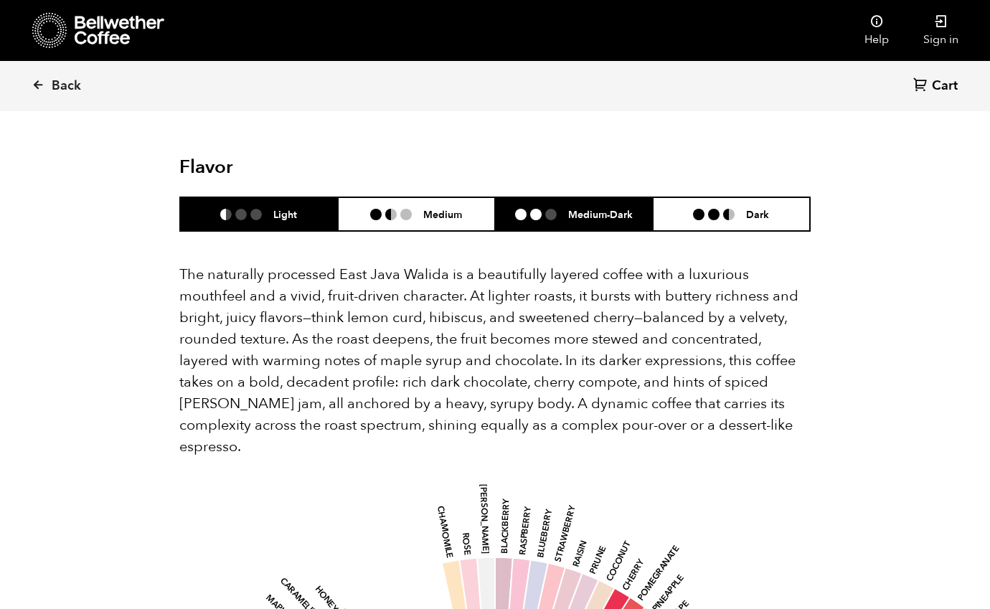
click at [633, 202] on li "Medium-Dark" at bounding box center [574, 214] width 158 height 34
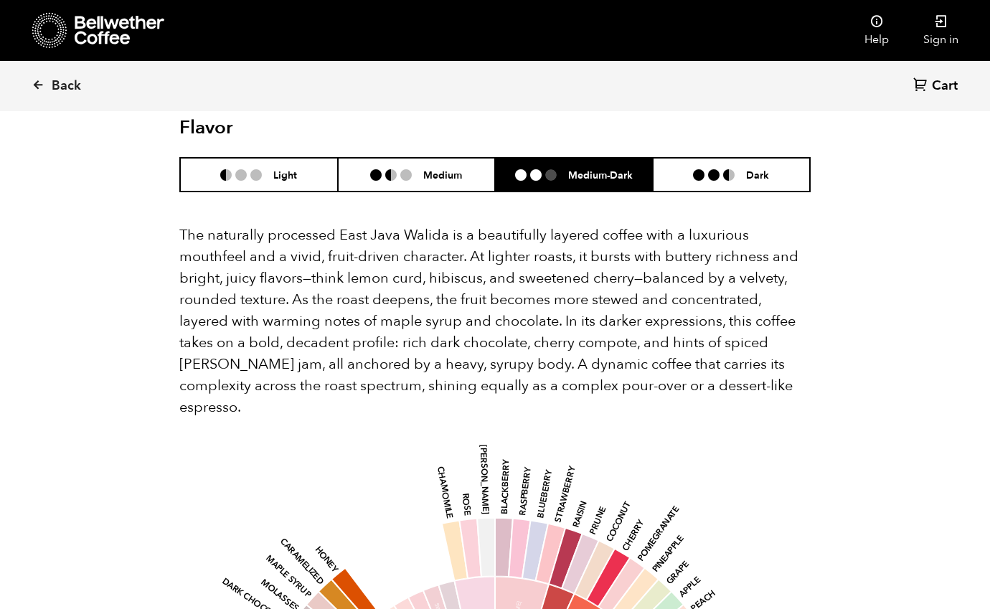
scroll to position [938, 0]
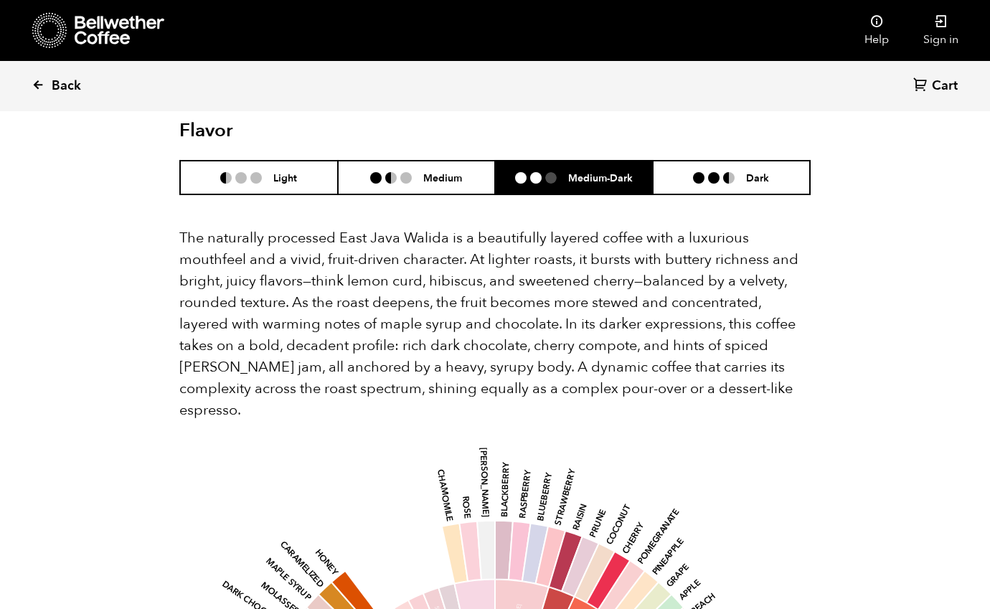
click at [41, 88] on icon at bounding box center [38, 84] width 13 height 13
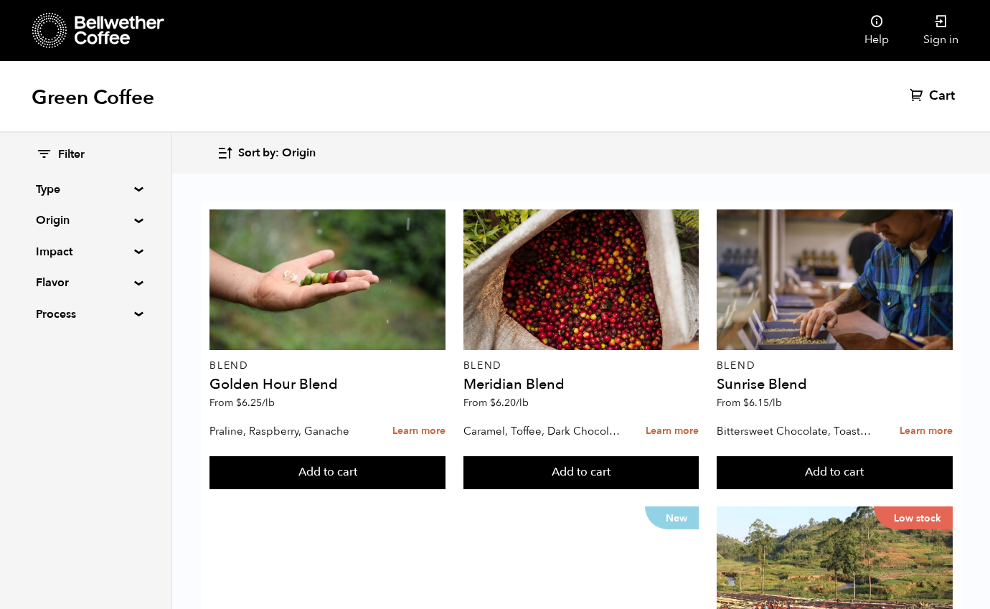
scroll to position [1238, 0]
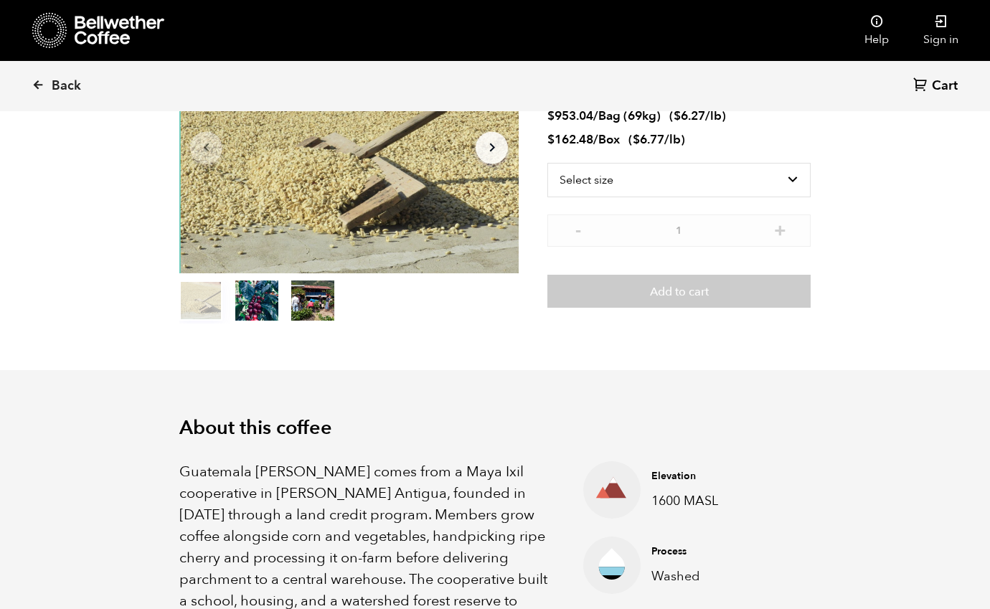
scroll to position [53, 0]
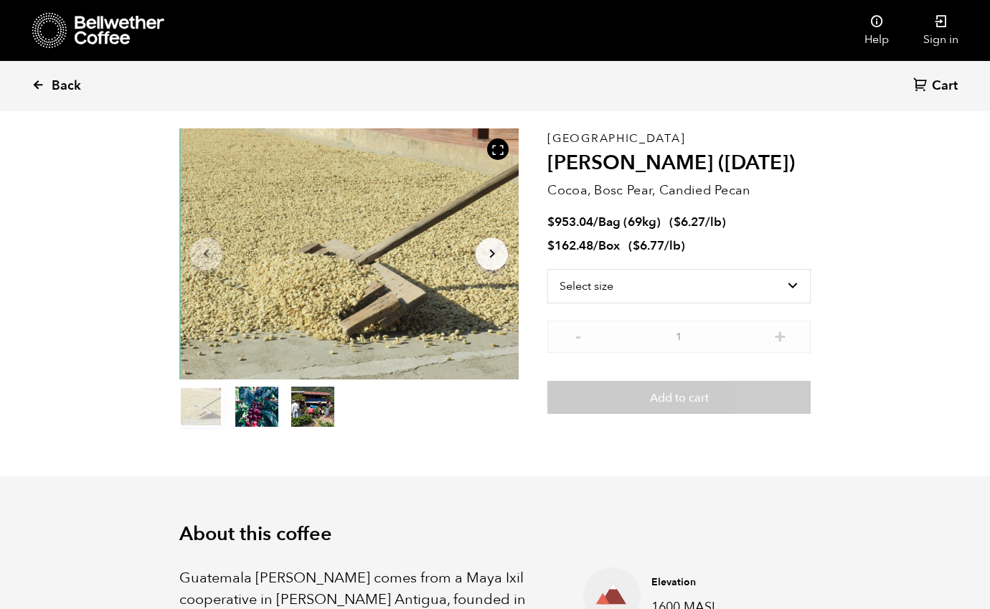
click at [43, 84] on icon at bounding box center [38, 84] width 13 height 13
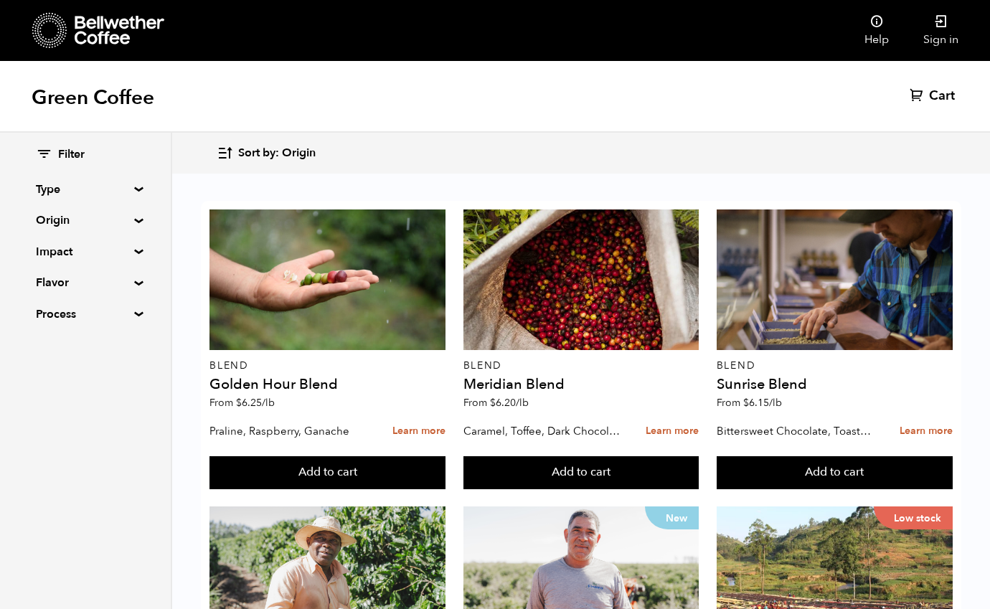
scroll to position [278, 0]
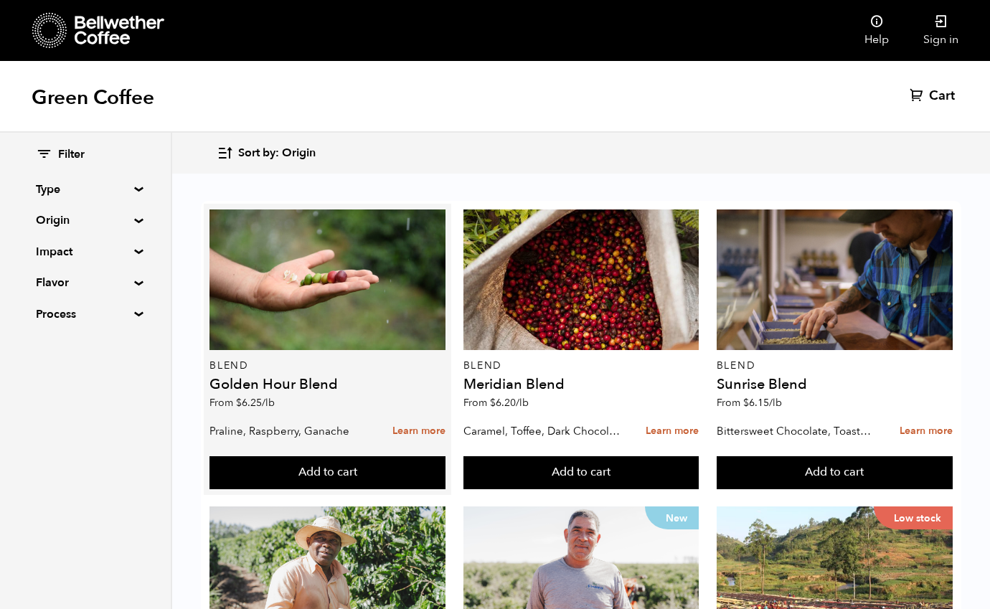
scroll to position [0, 0]
click at [412, 428] on link "Learn more" at bounding box center [418, 431] width 53 height 31
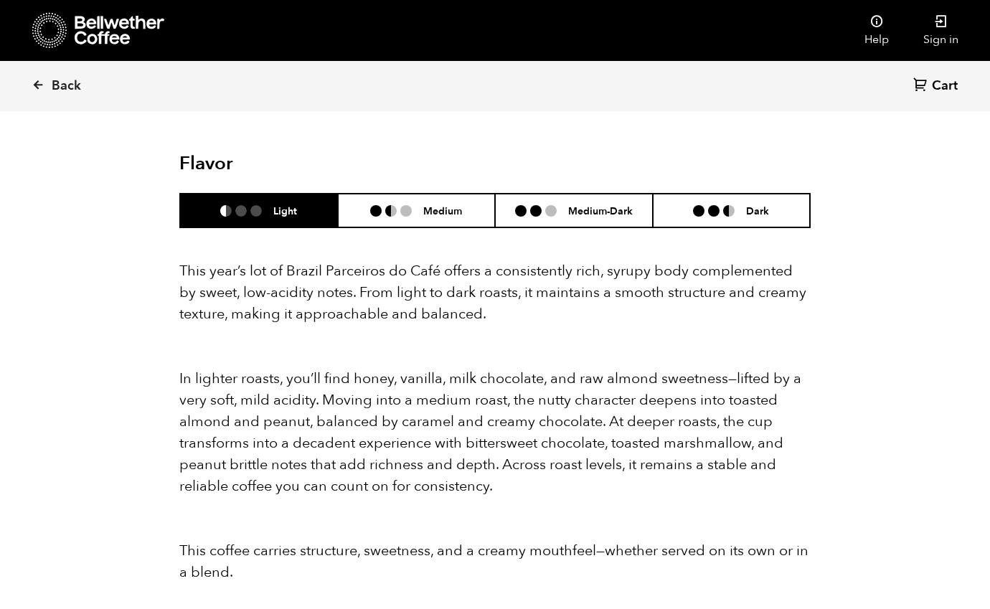
scroll to position [1314, 0]
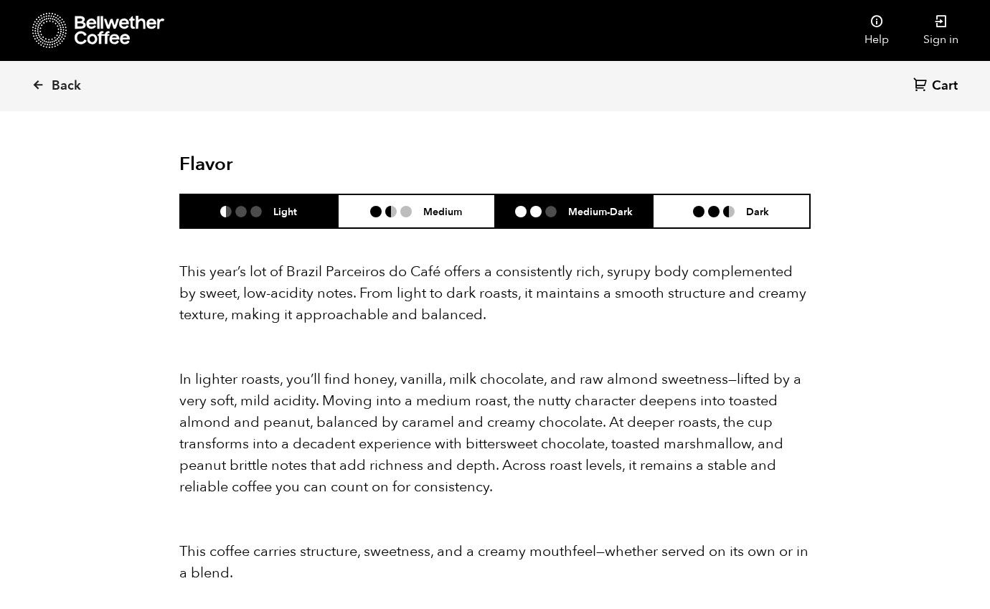
click at [559, 206] on ul at bounding box center [541, 211] width 53 height 11
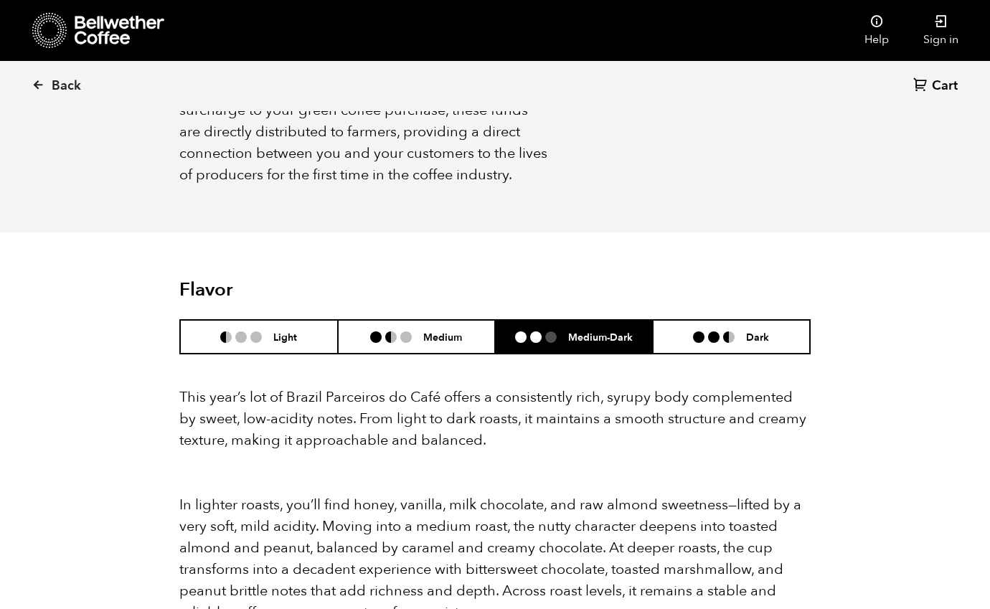
scroll to position [1185, 0]
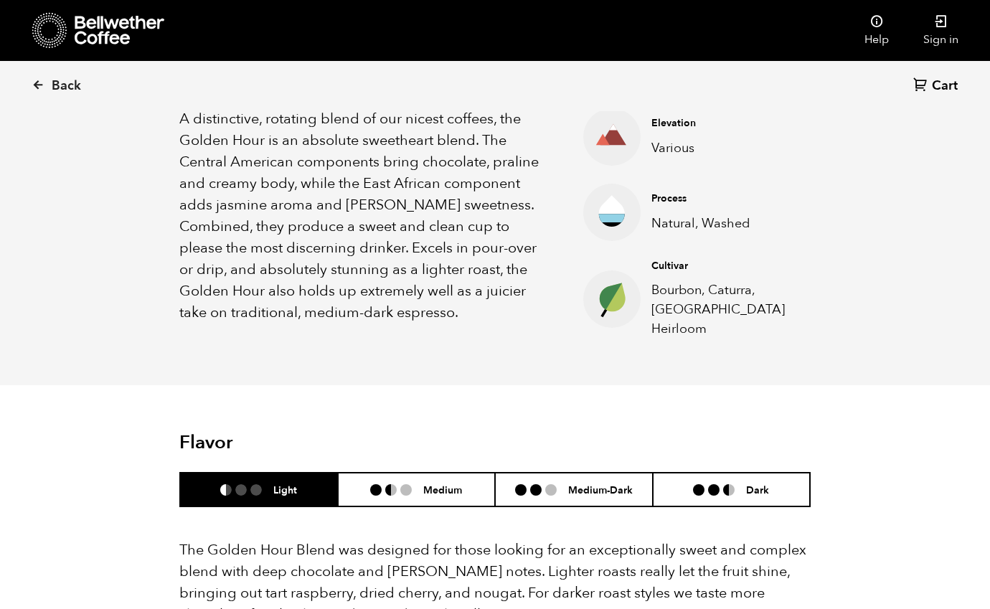
scroll to position [529, 0]
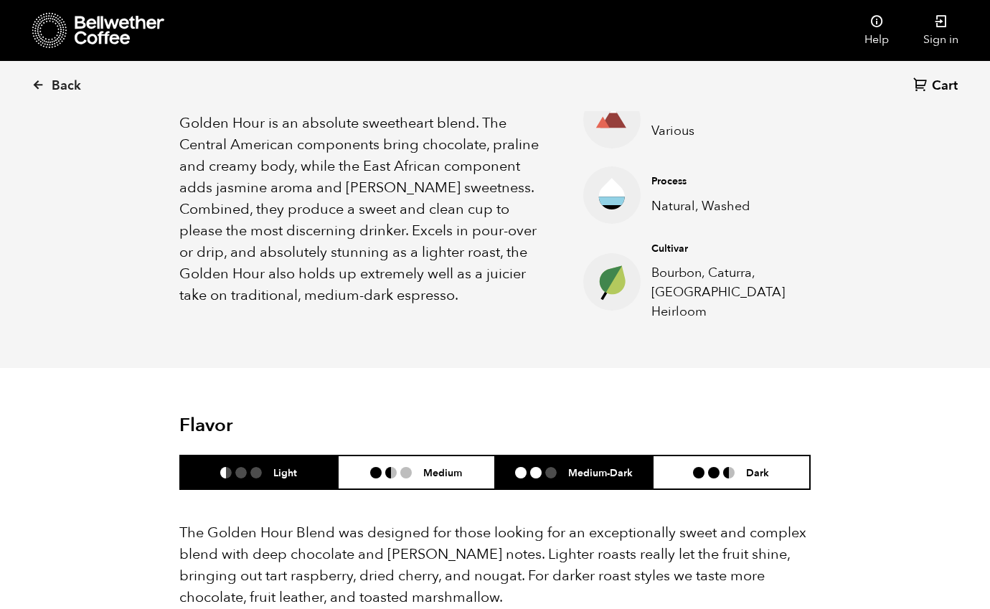
click at [621, 465] on li "Medium-Dark" at bounding box center [574, 473] width 158 height 34
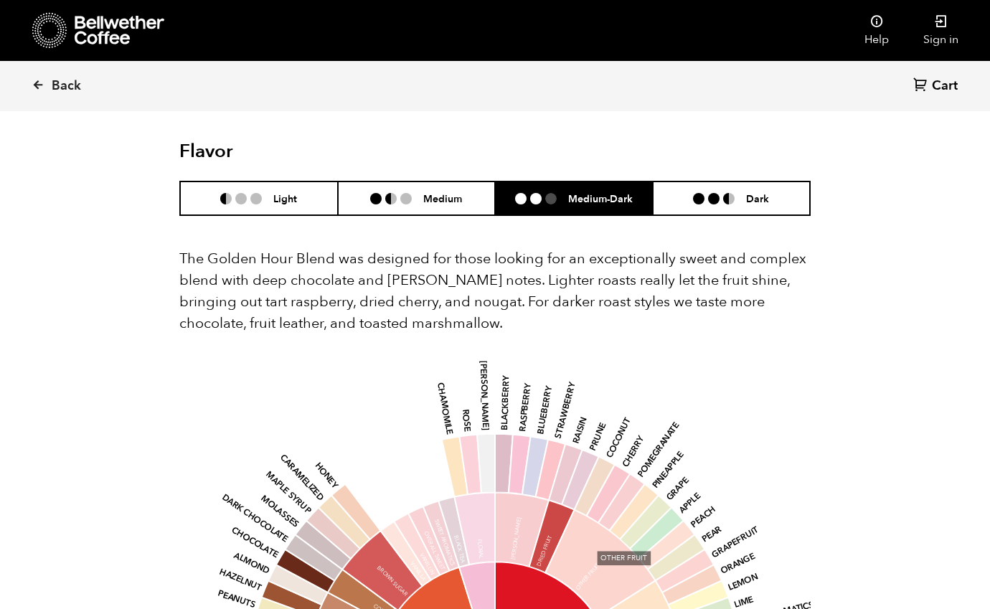
scroll to position [798, 0]
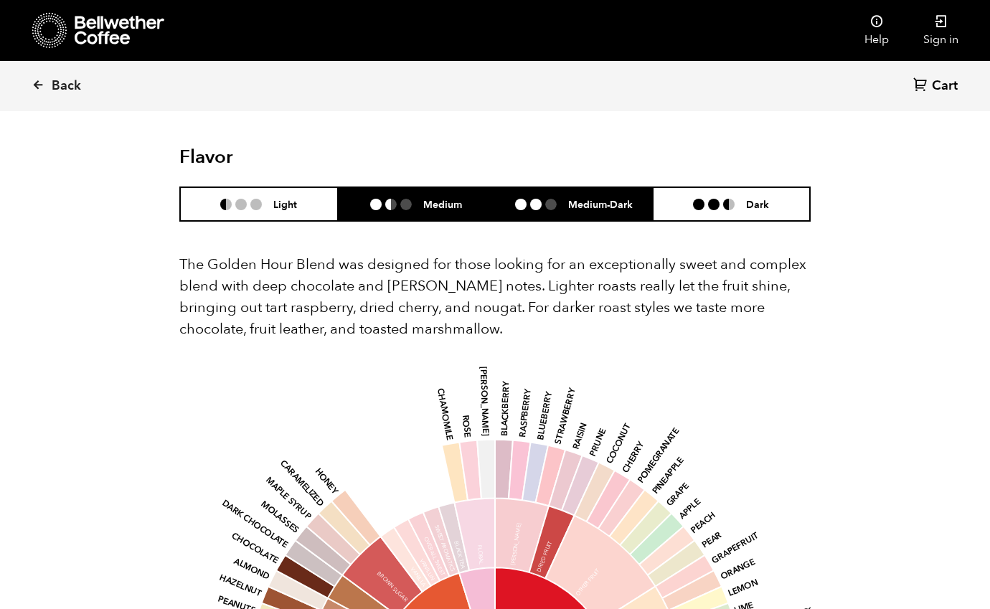
click at [468, 187] on li "Medium" at bounding box center [417, 204] width 158 height 34
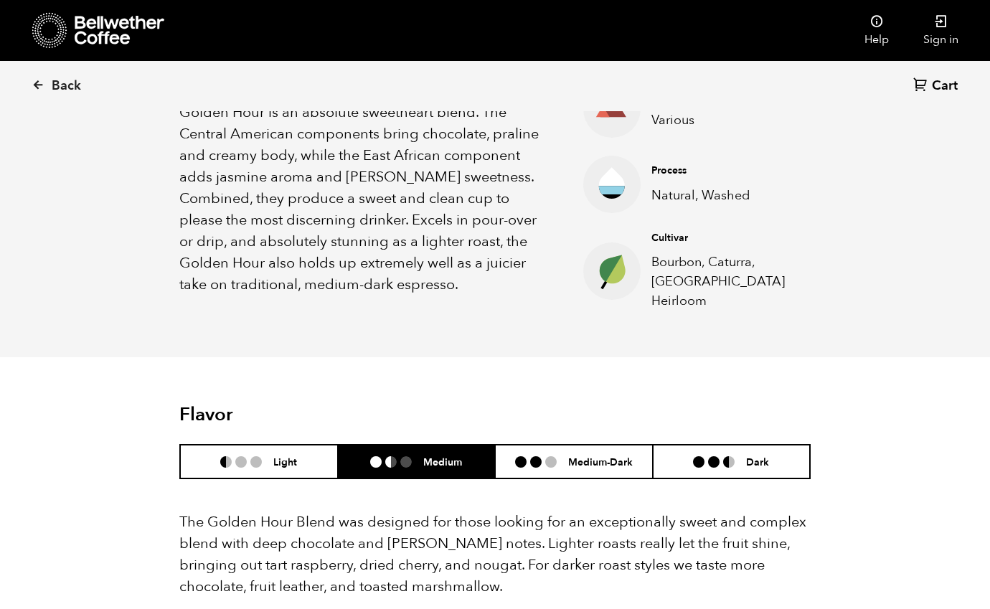
scroll to position [537, 0]
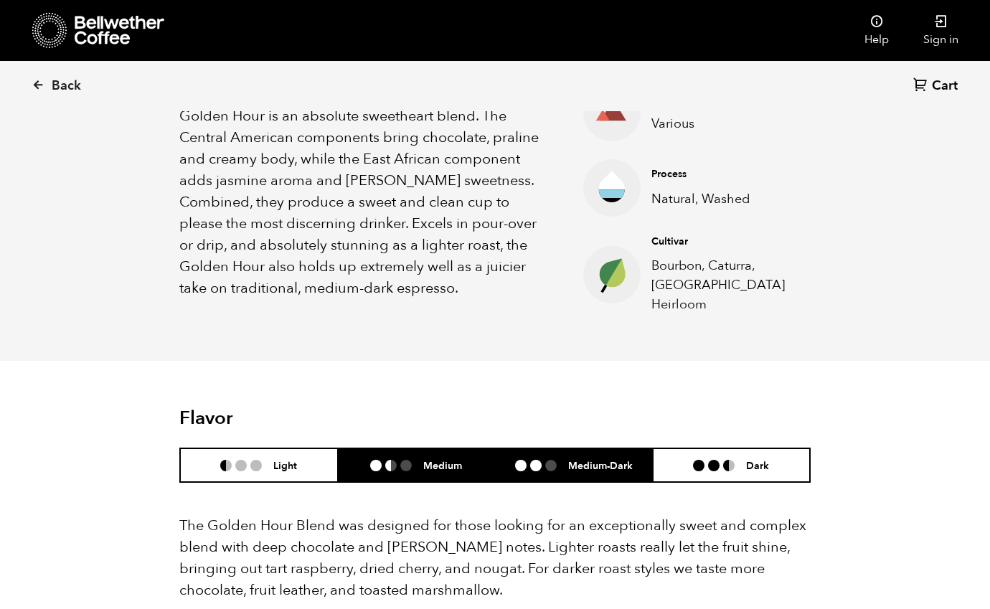
click at [555, 457] on li "Medium-Dark" at bounding box center [574, 465] width 158 height 34
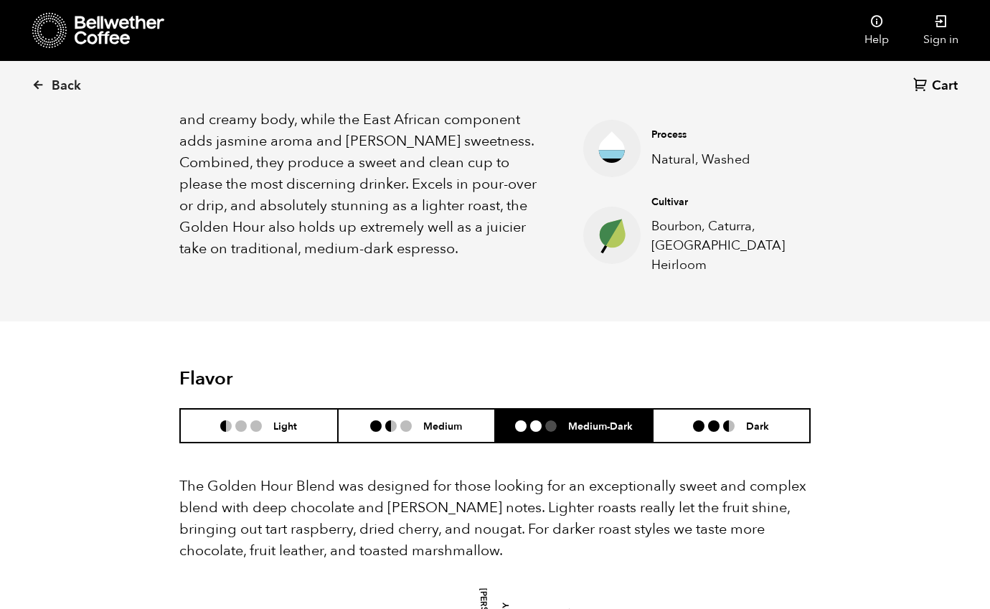
scroll to position [562, 0]
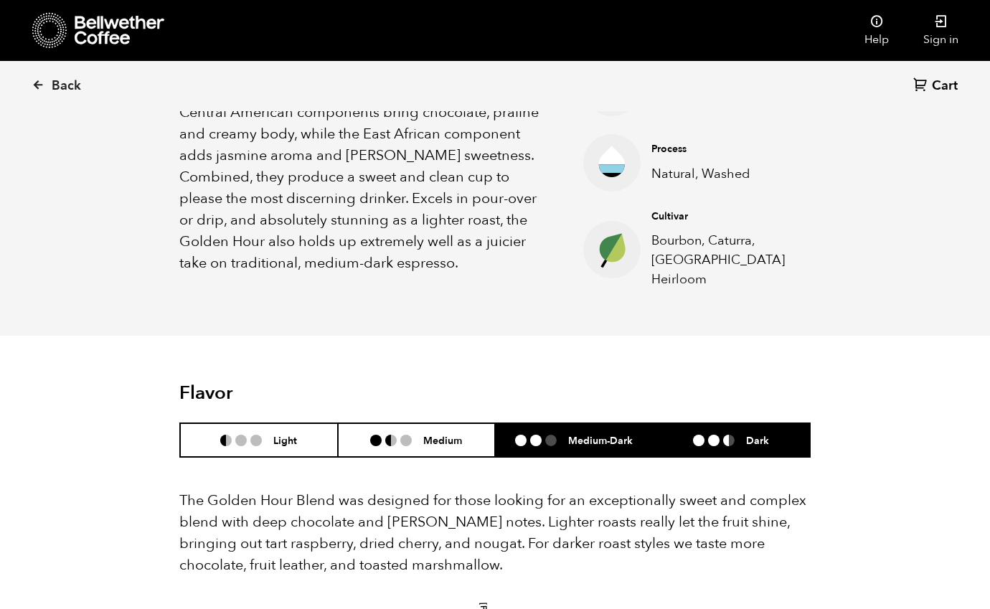
click at [730, 435] on li at bounding box center [728, 440] width 11 height 11
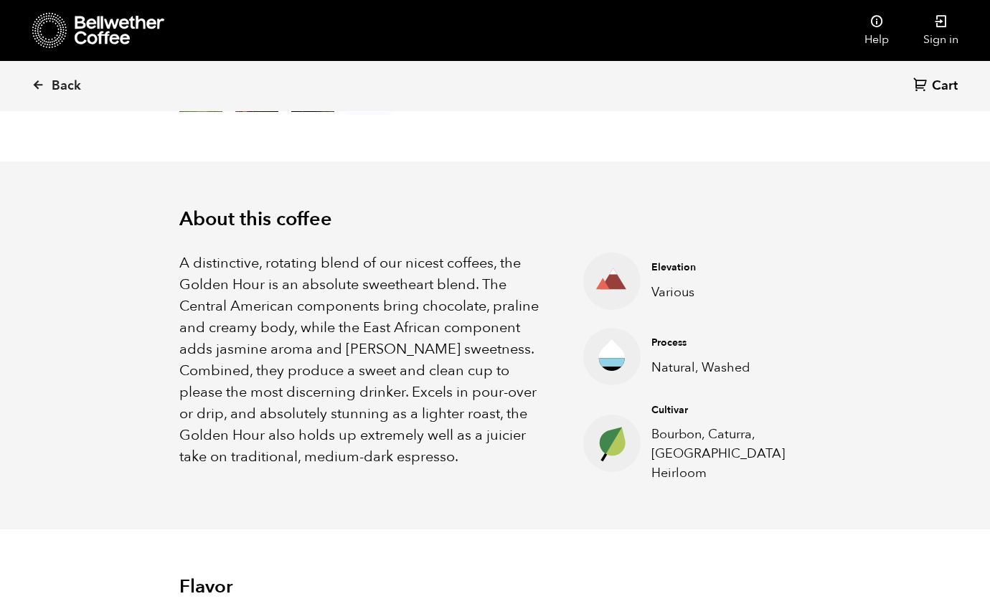
scroll to position [364, 0]
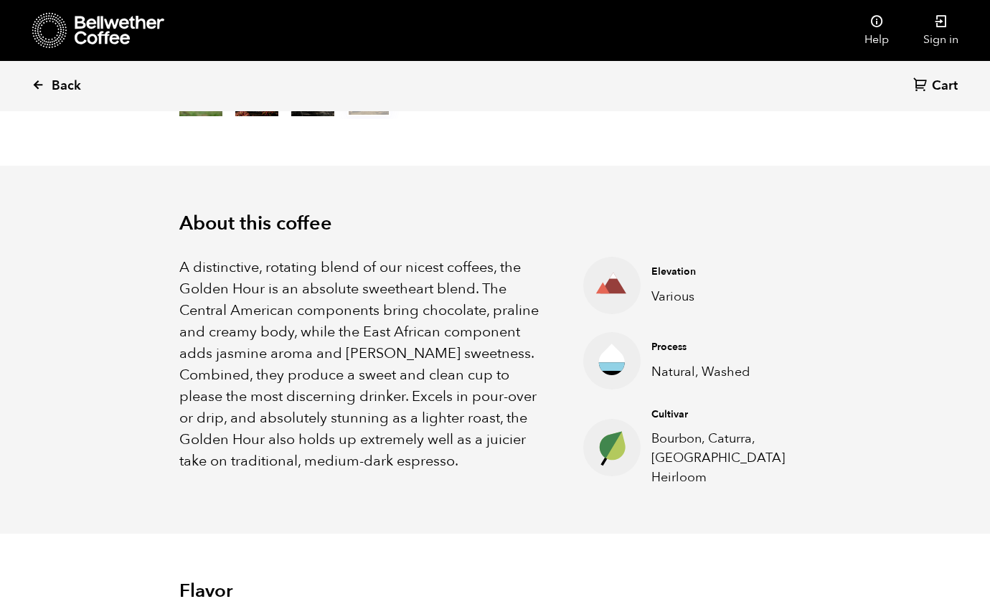
click at [36, 85] on icon at bounding box center [38, 84] width 13 height 13
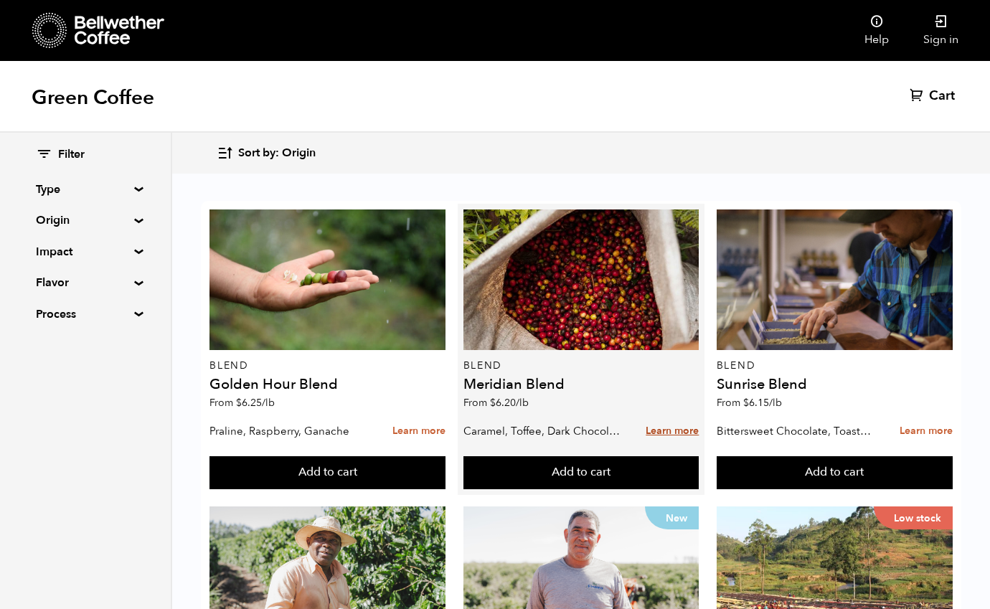
click at [678, 434] on link "Learn more" at bounding box center [672, 431] width 53 height 31
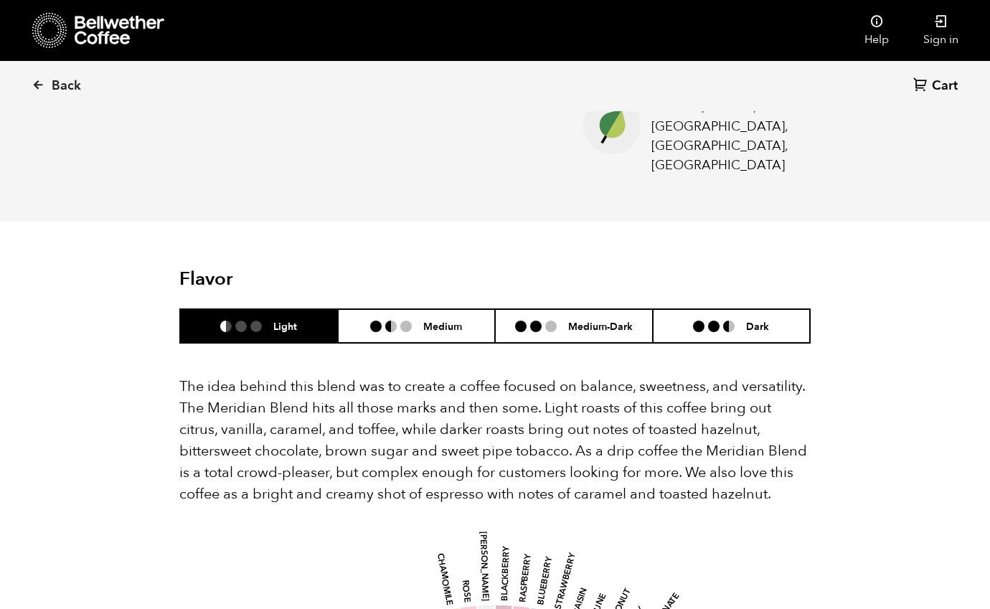
scroll to position [697, 0]
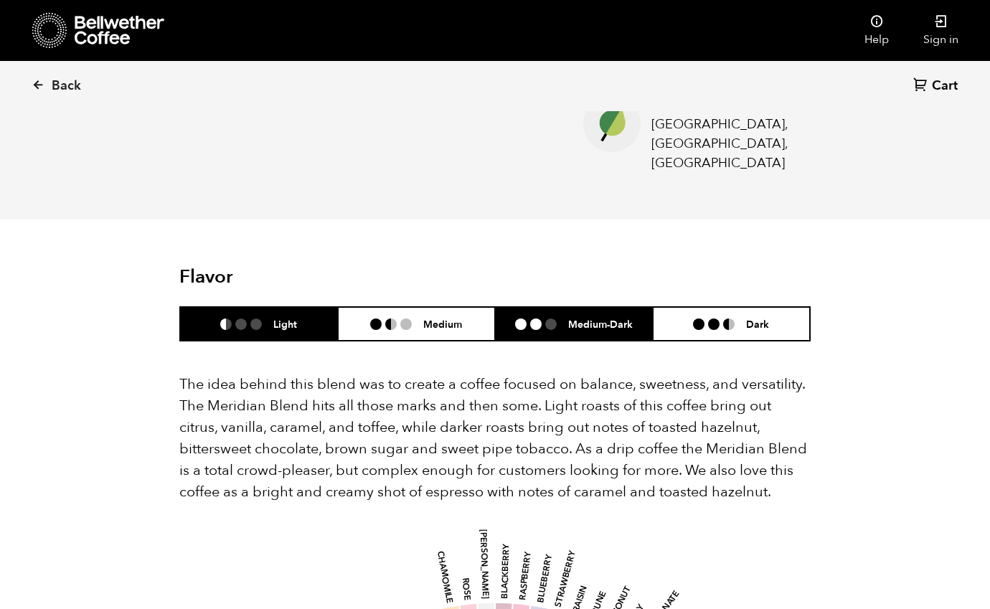
click at [585, 318] on h6 "Medium-Dark" at bounding box center [600, 324] width 65 height 12
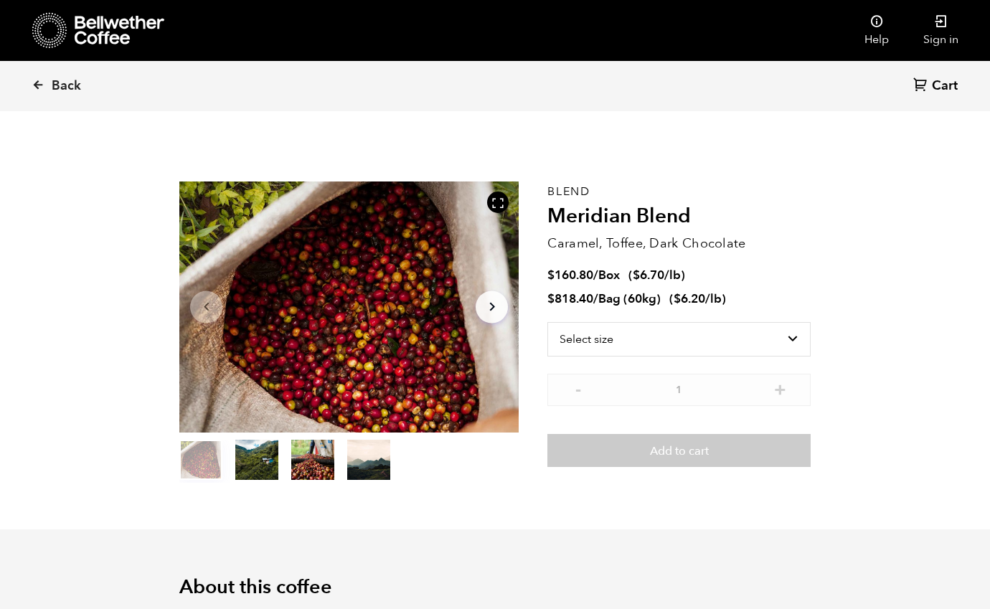
scroll to position [0, 0]
click at [39, 85] on icon at bounding box center [38, 84] width 13 height 13
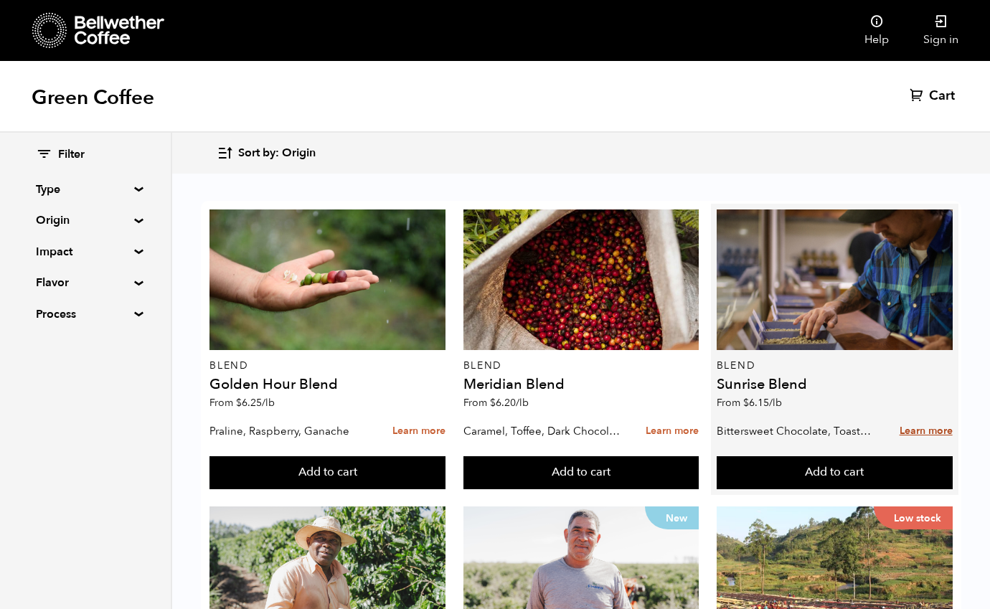
click at [919, 433] on link "Learn more" at bounding box center [926, 431] width 53 height 31
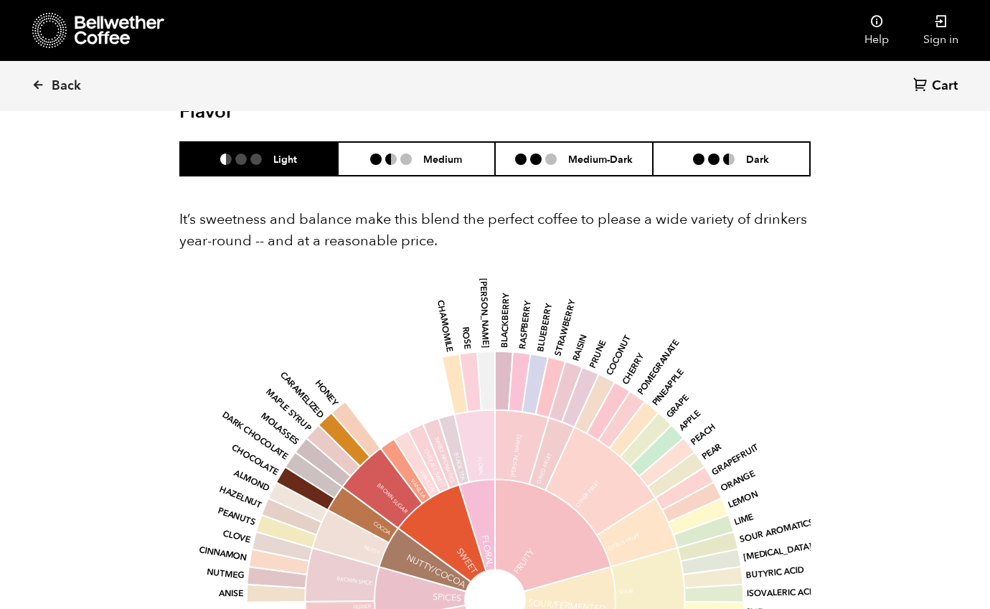
scroll to position [866, 0]
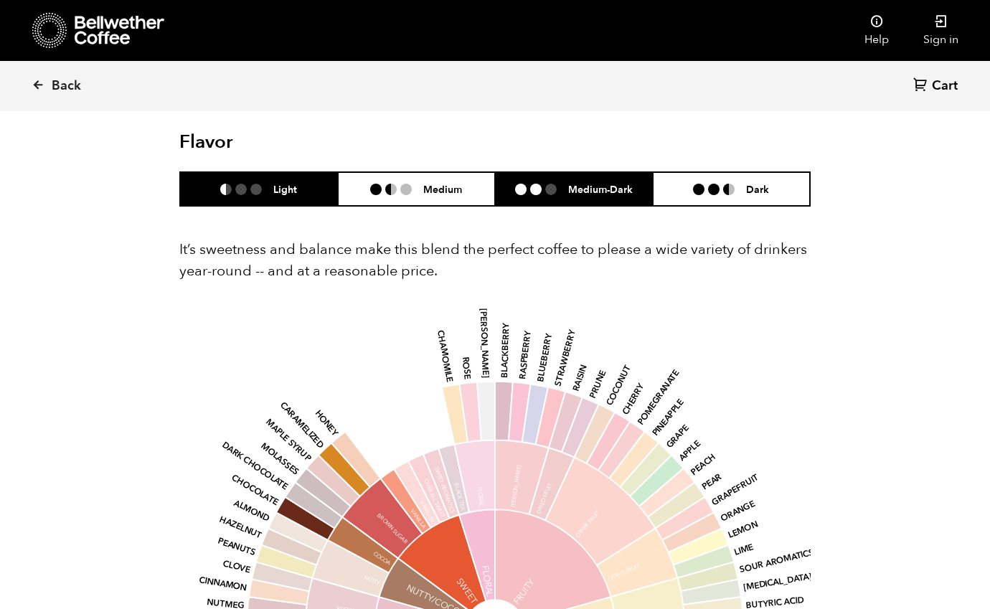
click at [578, 183] on h6 "Medium-Dark" at bounding box center [600, 189] width 65 height 12
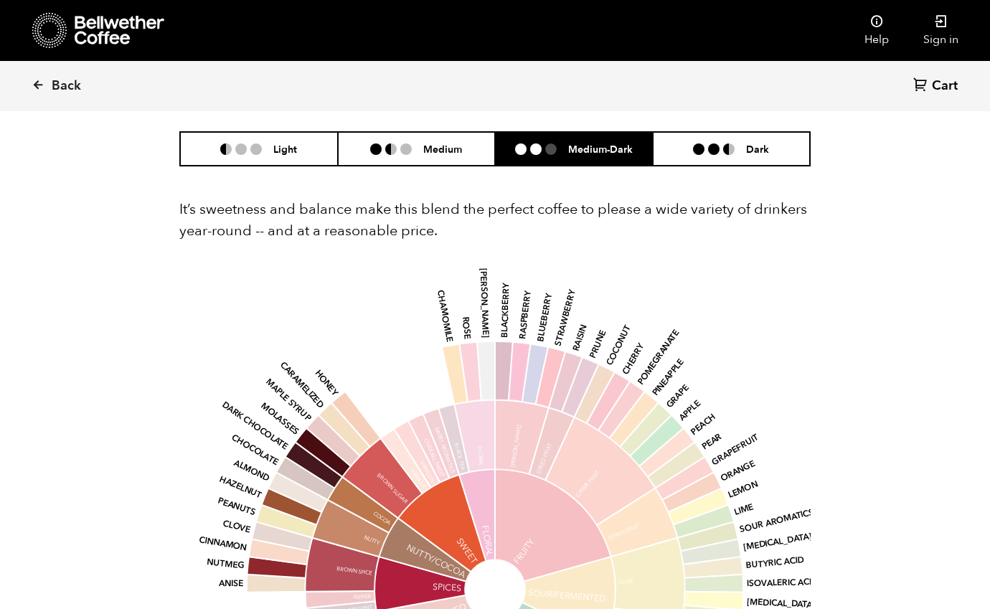
scroll to position [916, 0]
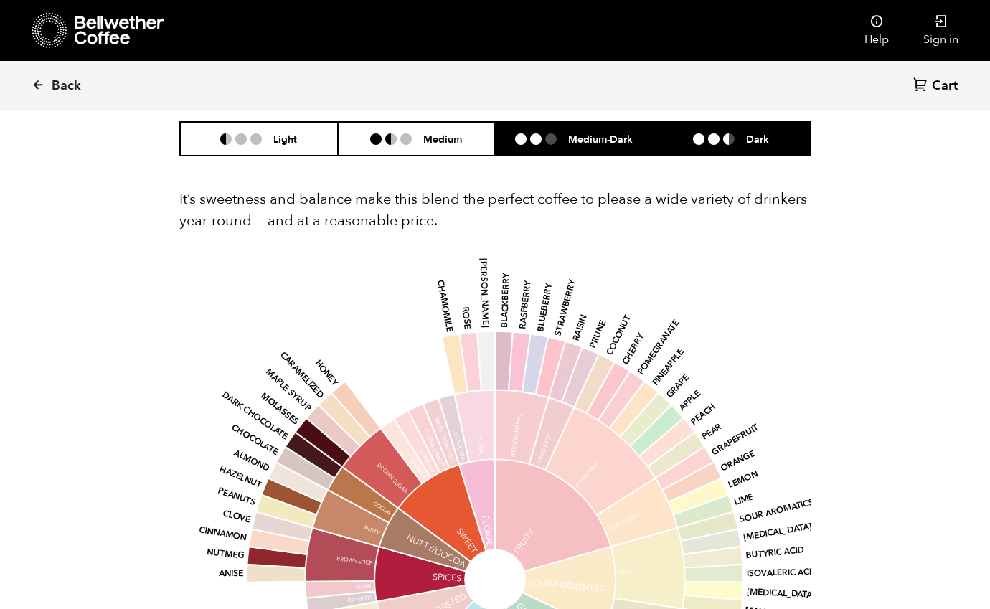
click at [712, 135] on li at bounding box center [713, 138] width 11 height 11
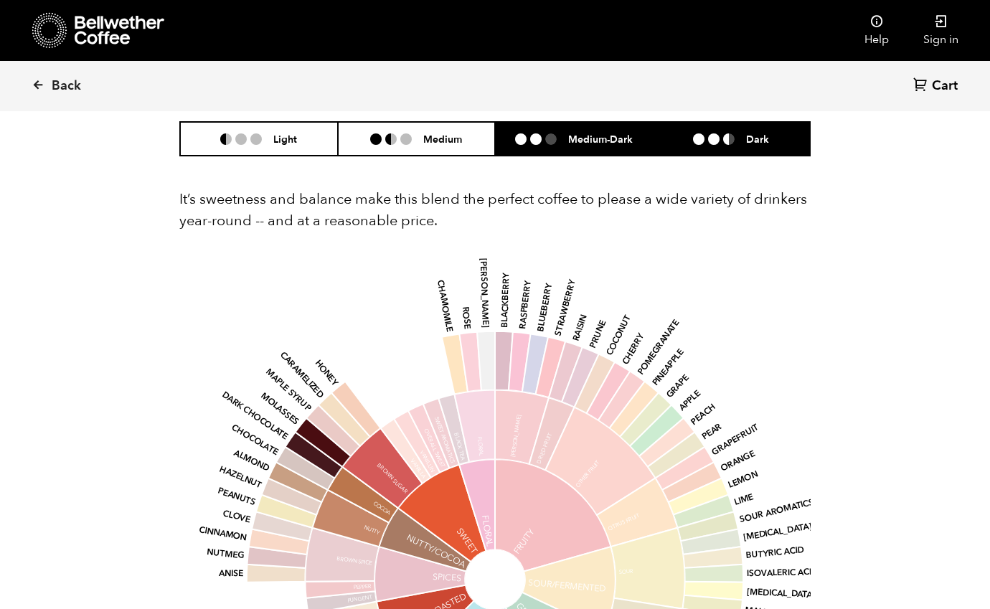
click at [575, 133] on h6 "Medium-Dark" at bounding box center [600, 139] width 65 height 12
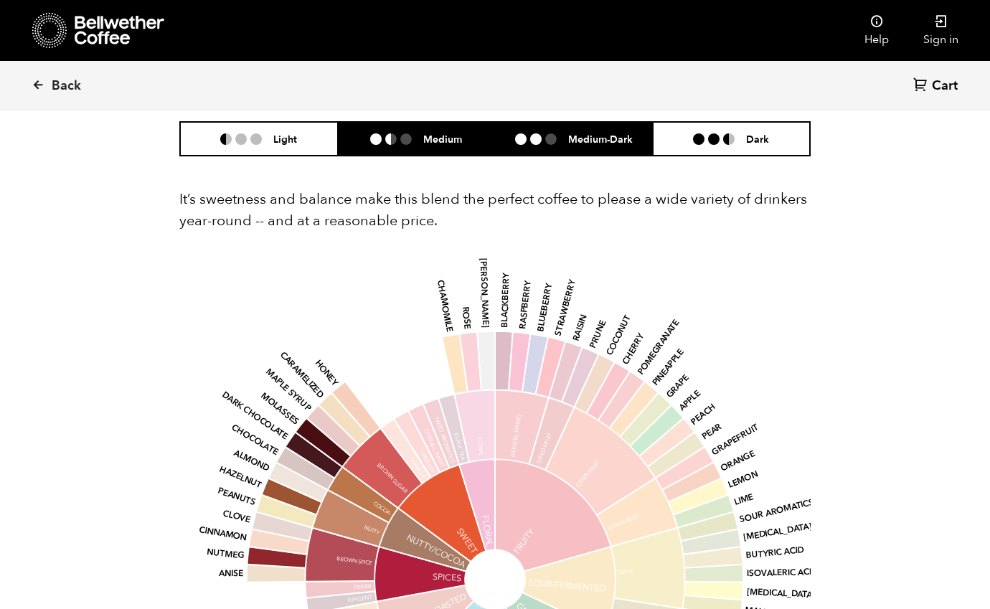
click at [446, 133] on h6 "Medium" at bounding box center [442, 139] width 39 height 12
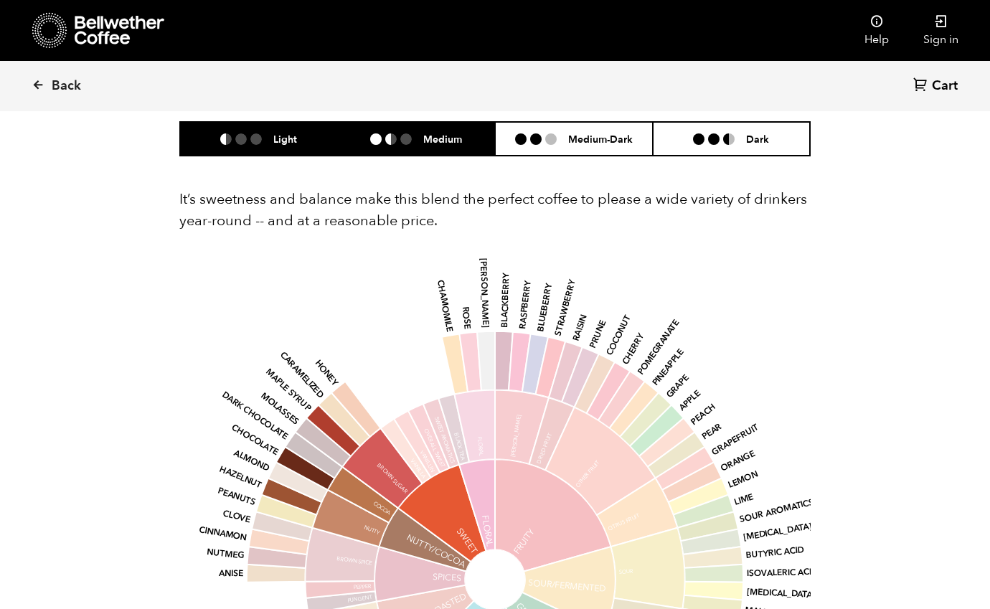
click at [303, 138] on li "Light" at bounding box center [259, 139] width 158 height 34
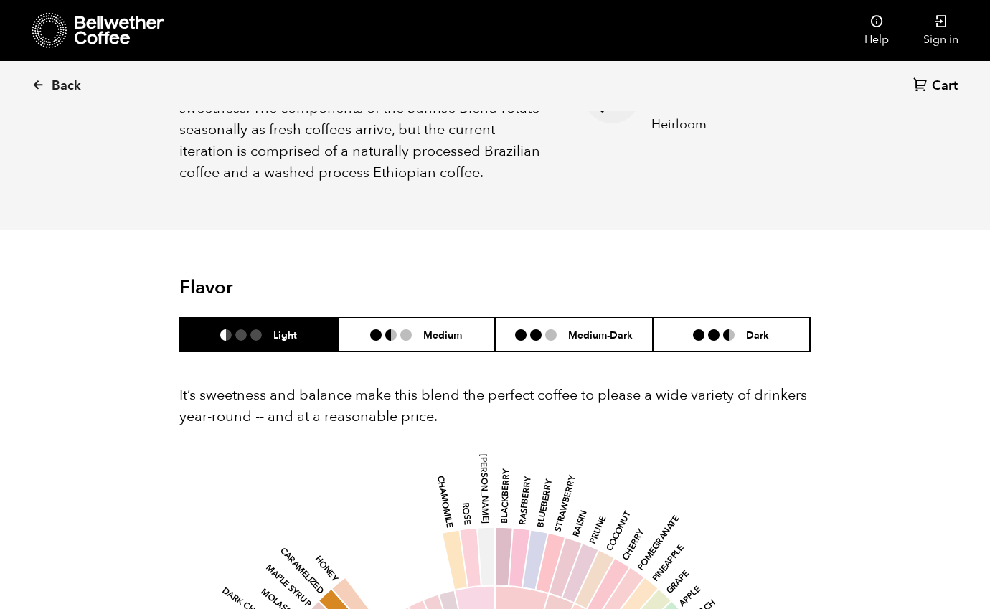
scroll to position [717, 0]
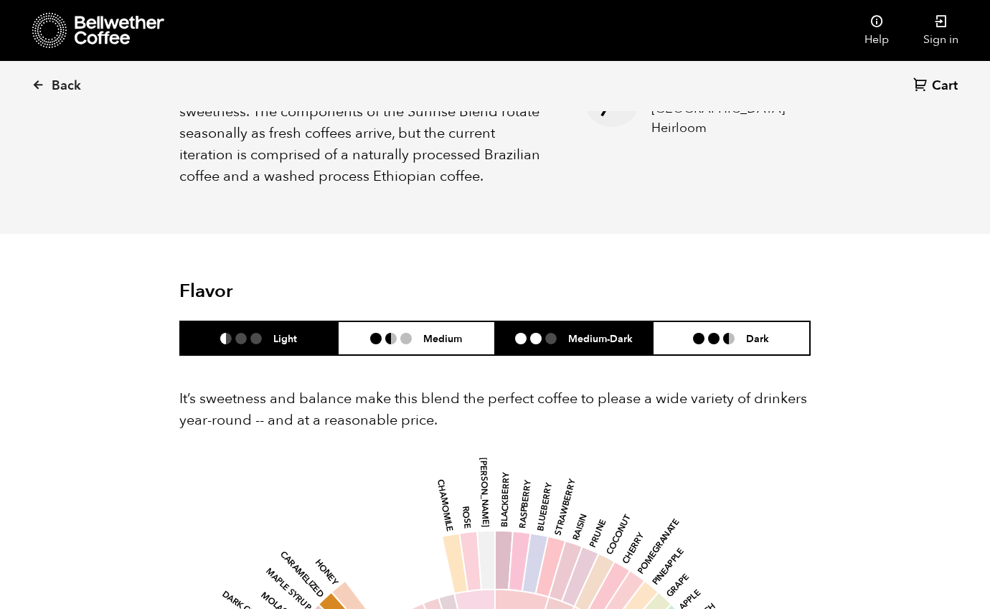
click at [533, 333] on li at bounding box center [535, 338] width 11 height 11
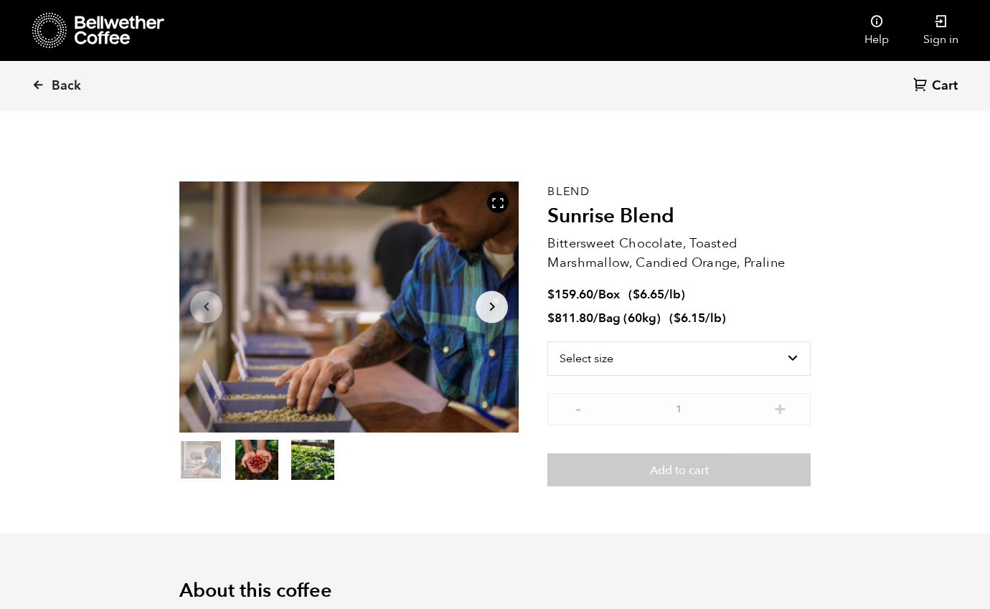
scroll to position [0, 0]
click at [35, 86] on icon at bounding box center [38, 84] width 13 height 13
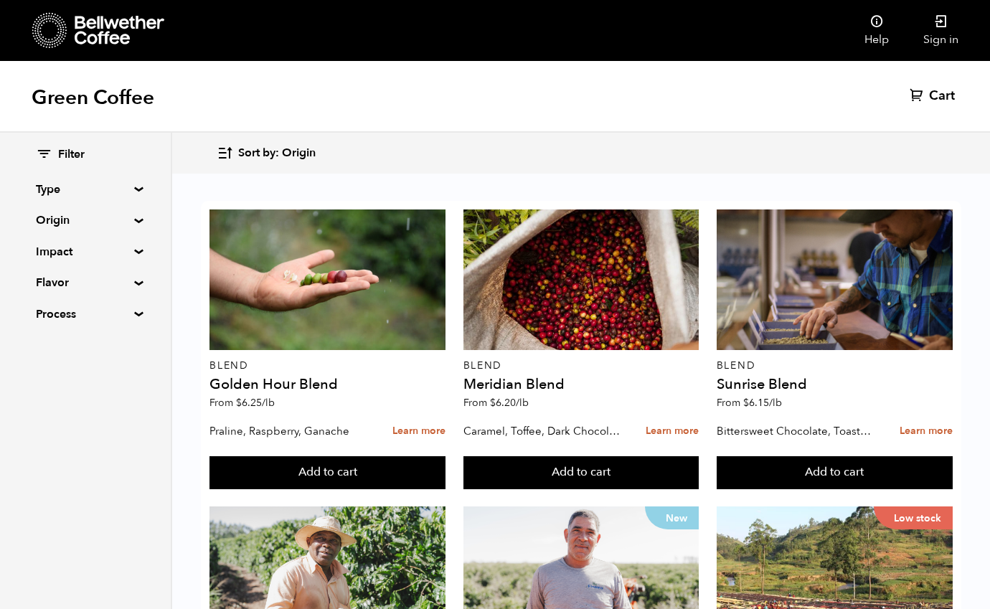
click at [96, 37] on icon at bounding box center [120, 30] width 90 height 29
click at [105, 26] on icon at bounding box center [120, 30] width 90 height 29
